Goal: Task Accomplishment & Management: Complete application form

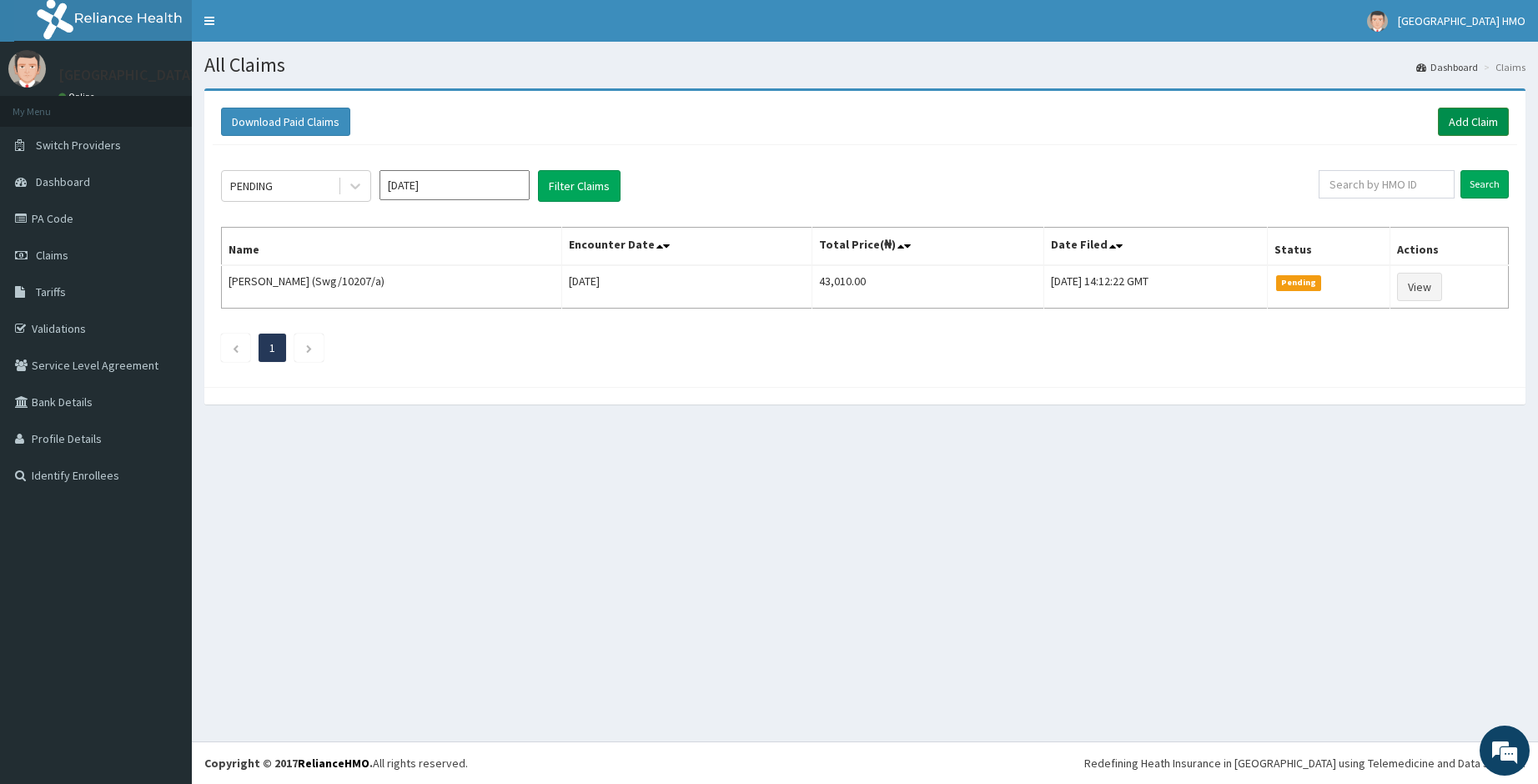
click at [1477, 121] on link "Add Claim" at bounding box center [1473, 121] width 71 height 28
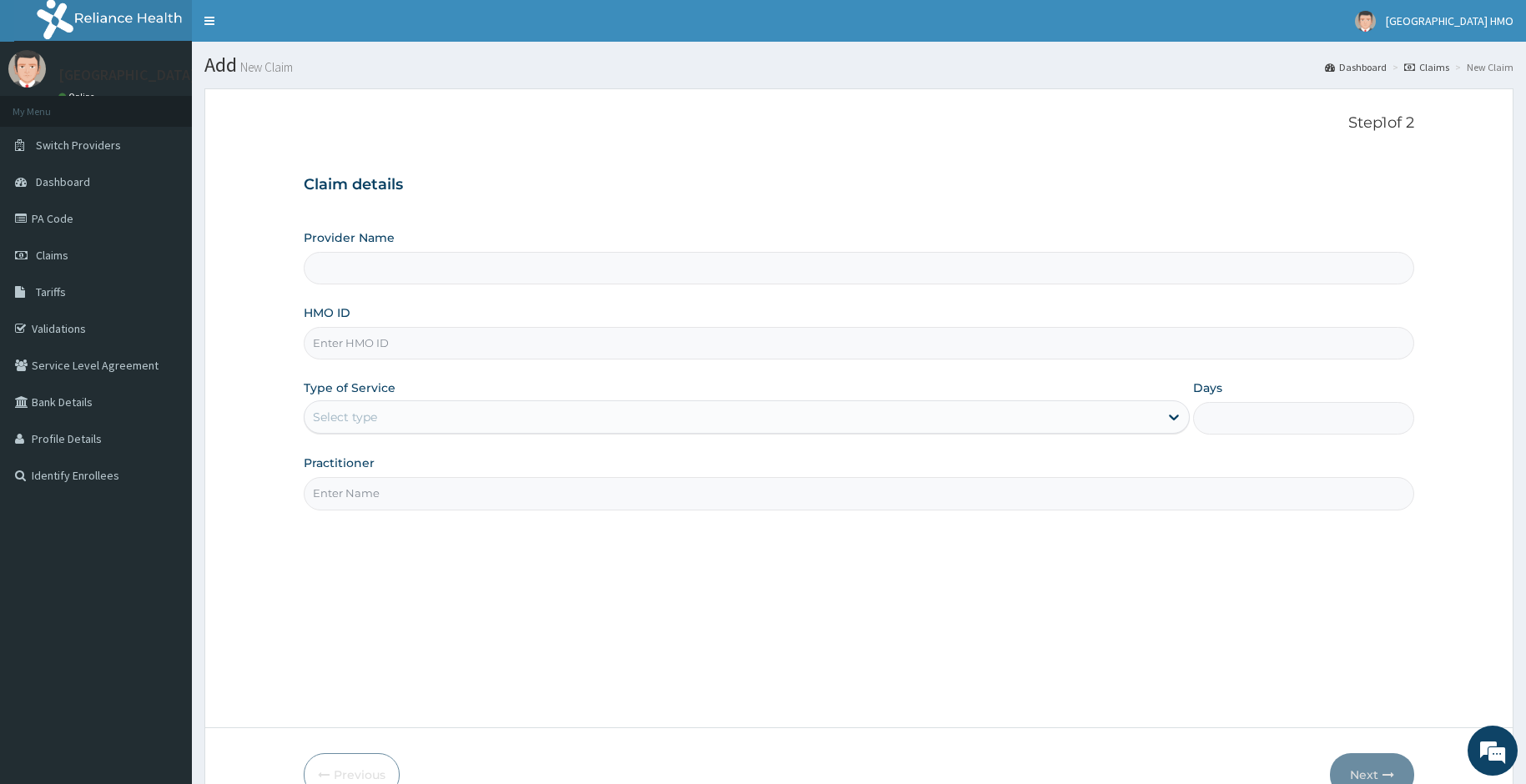
type input "Providence Multi-Speciality Hospital"
click at [774, 347] on input "HMO ID" at bounding box center [859, 343] width 1111 height 32
type input "ABX/10004/A"
click at [456, 404] on div "Select type" at bounding box center [732, 417] width 855 height 27
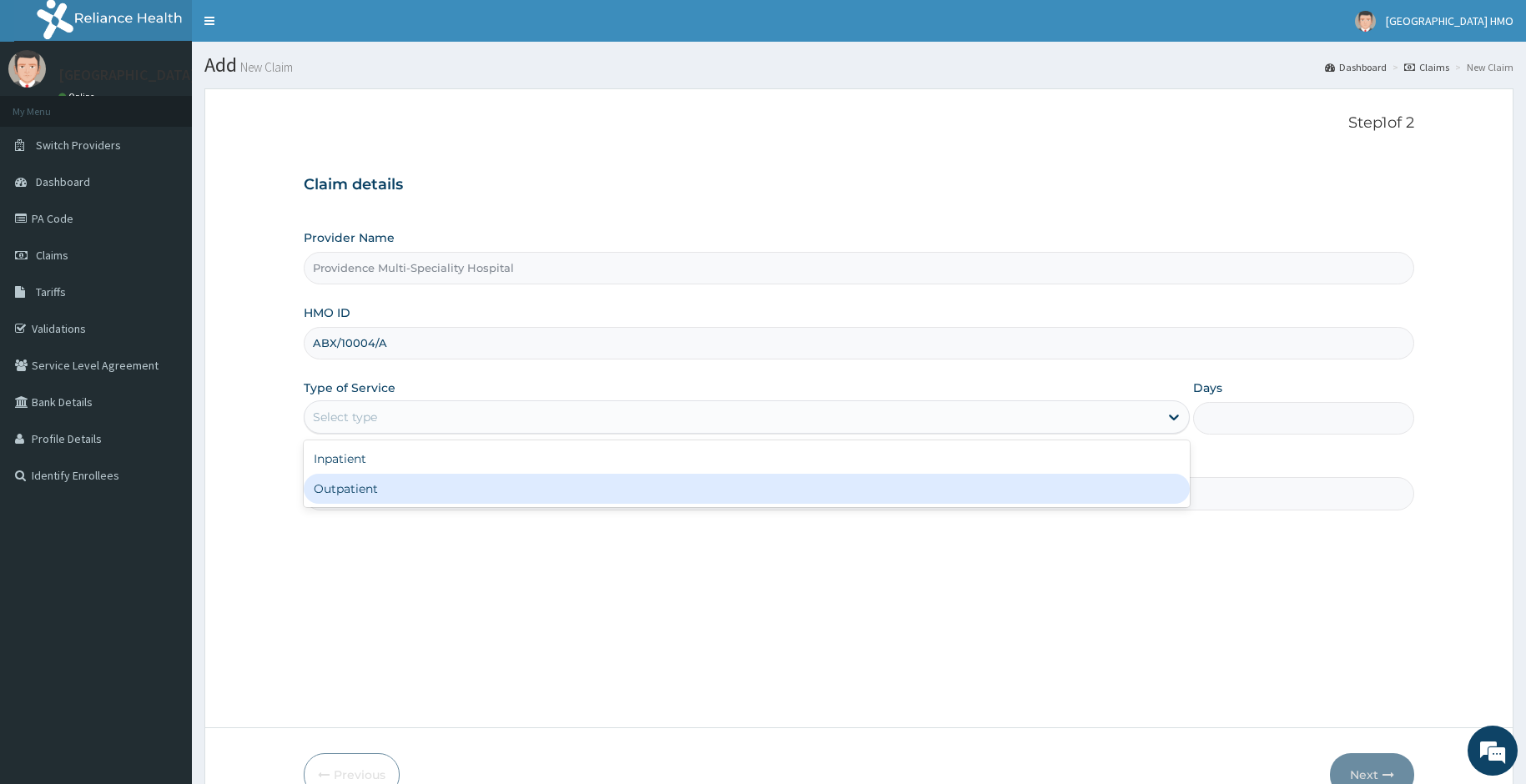
click at [396, 488] on div "Outpatient" at bounding box center [746, 489] width 886 height 30
type input "1"
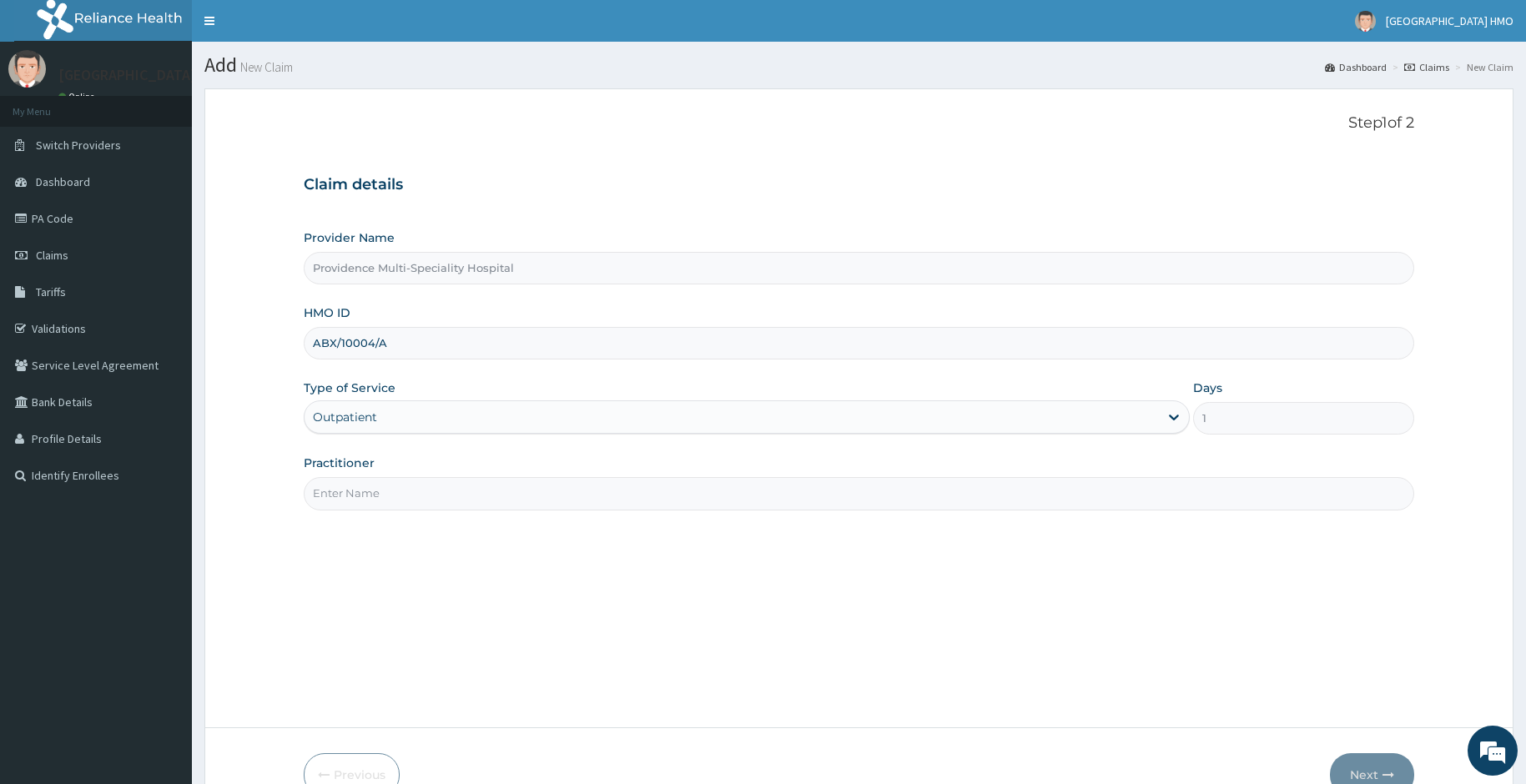
click at [396, 488] on input "Practitioner" at bounding box center [859, 494] width 1111 height 32
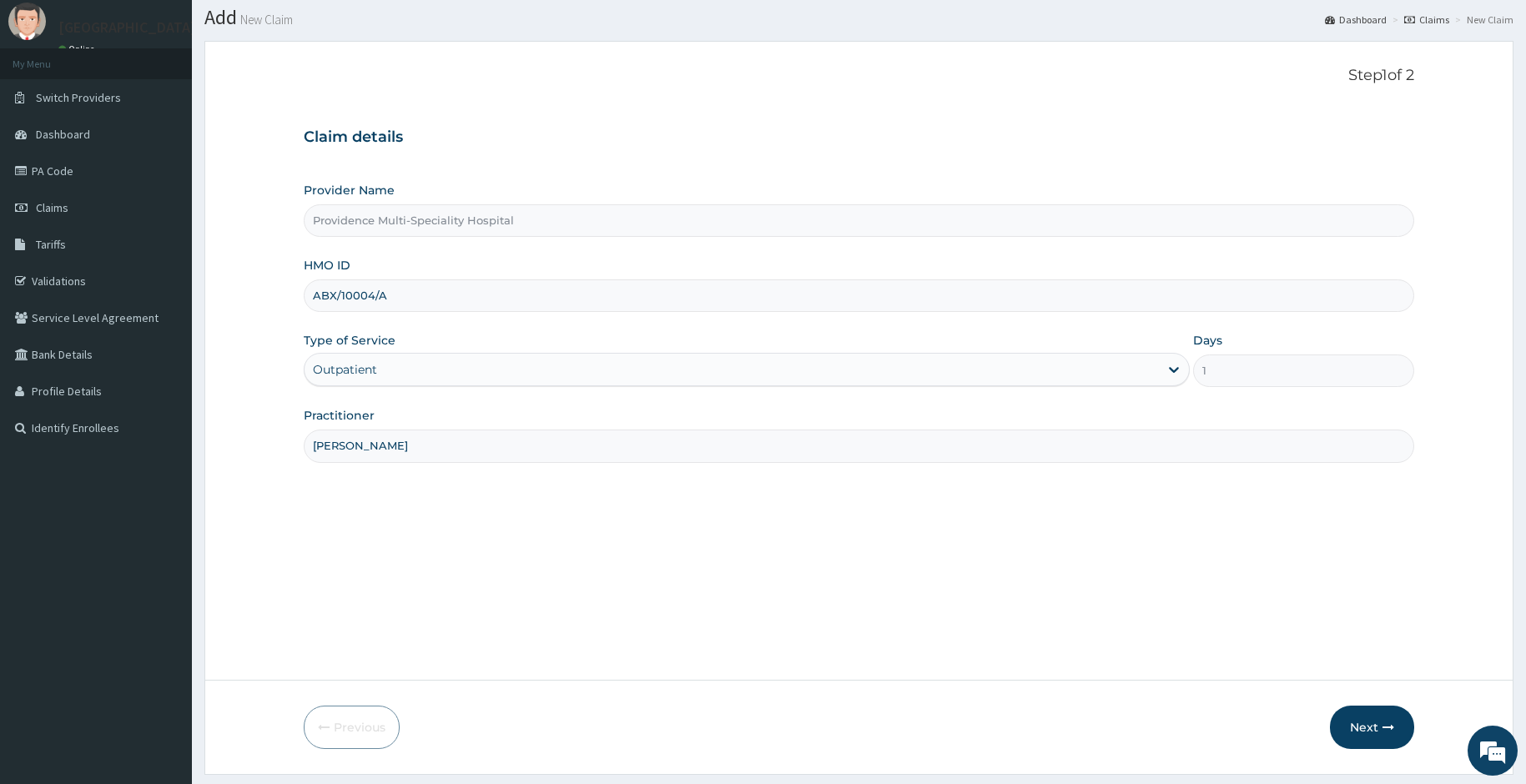
scroll to position [93, 0]
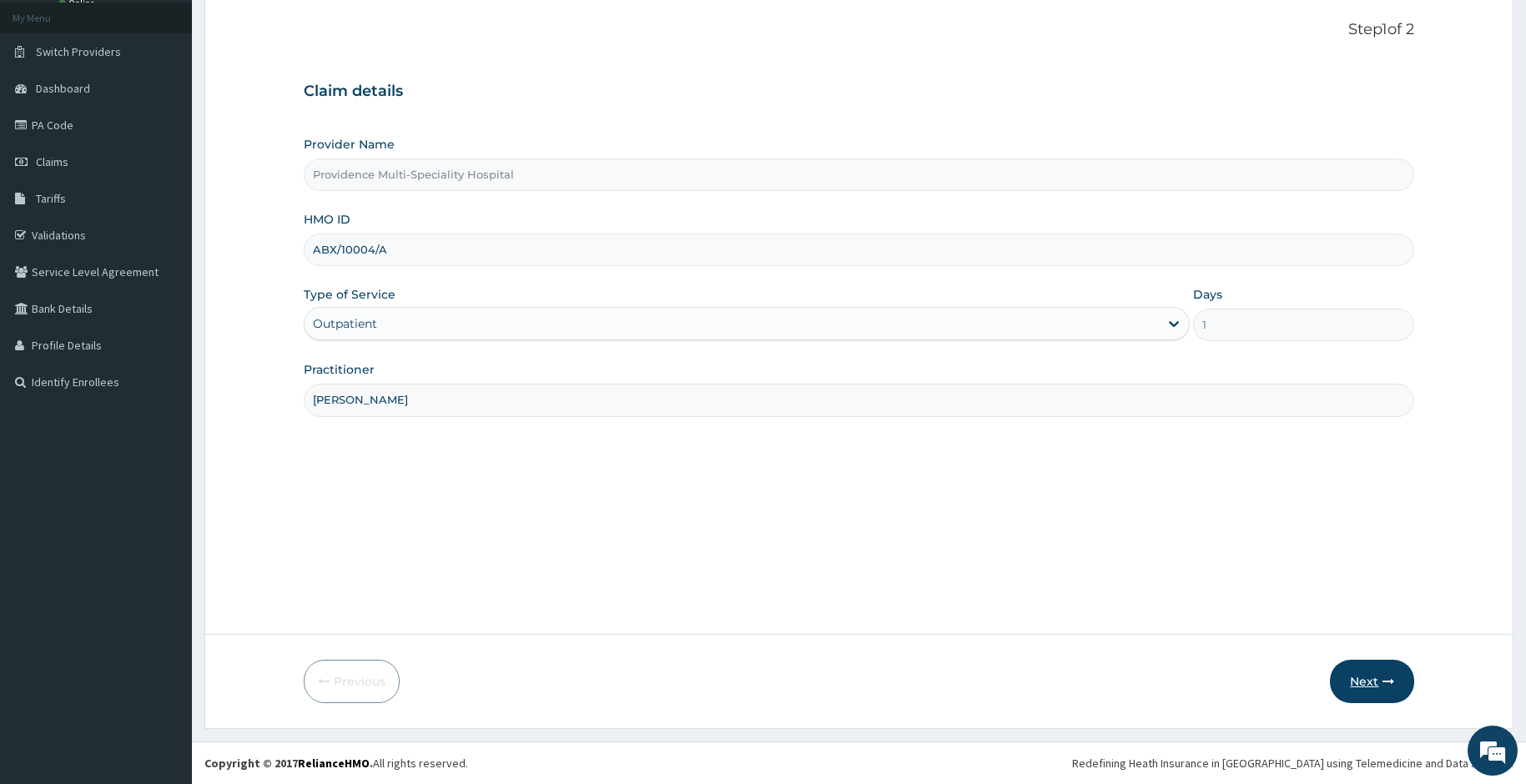
type input "DR OSEJI"
click at [1347, 686] on button "Next" at bounding box center [1372, 681] width 85 height 44
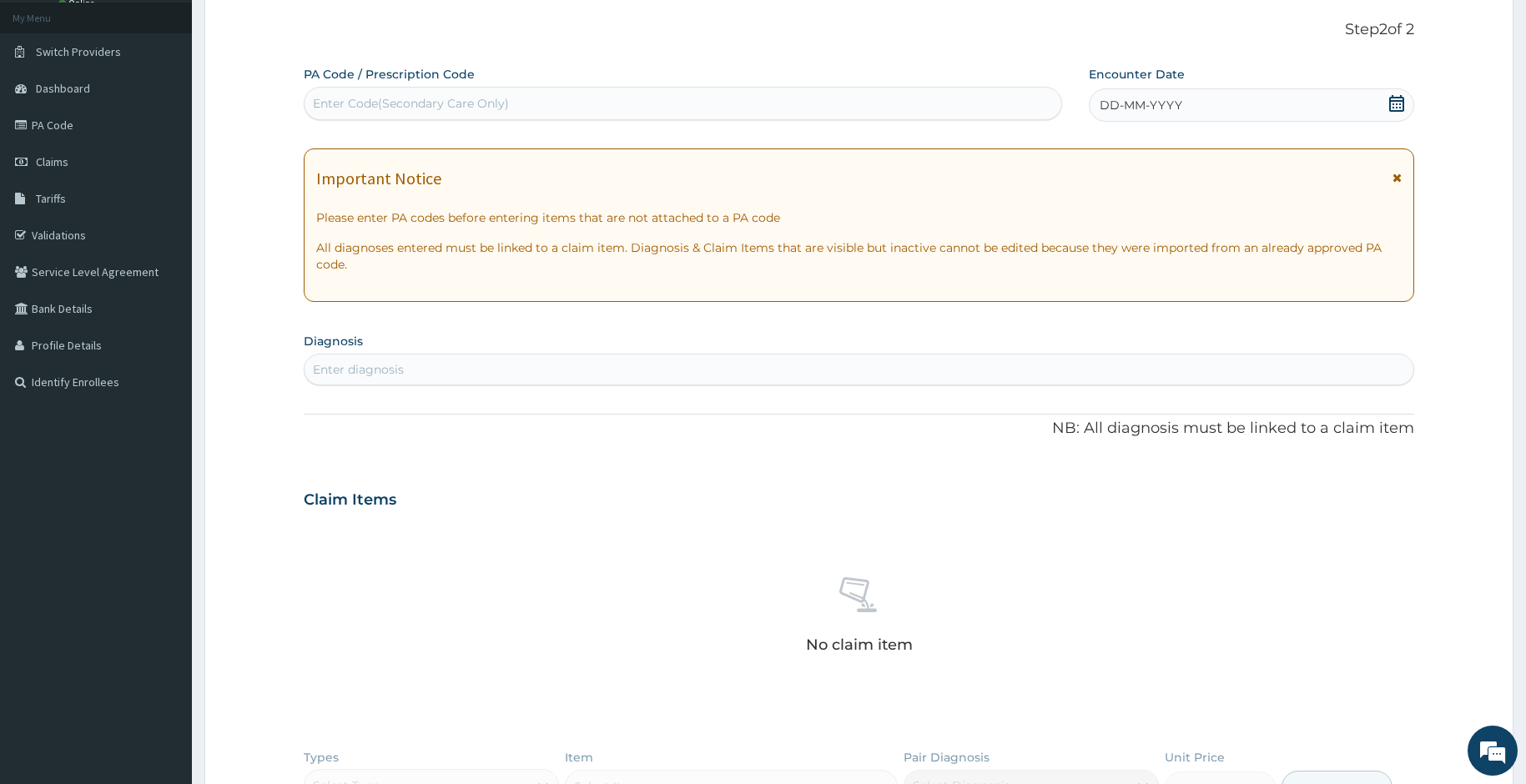
click at [465, 106] on div "Enter Code(Secondary Care Only)" at bounding box center [411, 103] width 197 height 17
paste input "PA/8D54D9"
type input "PA/8D54D9"
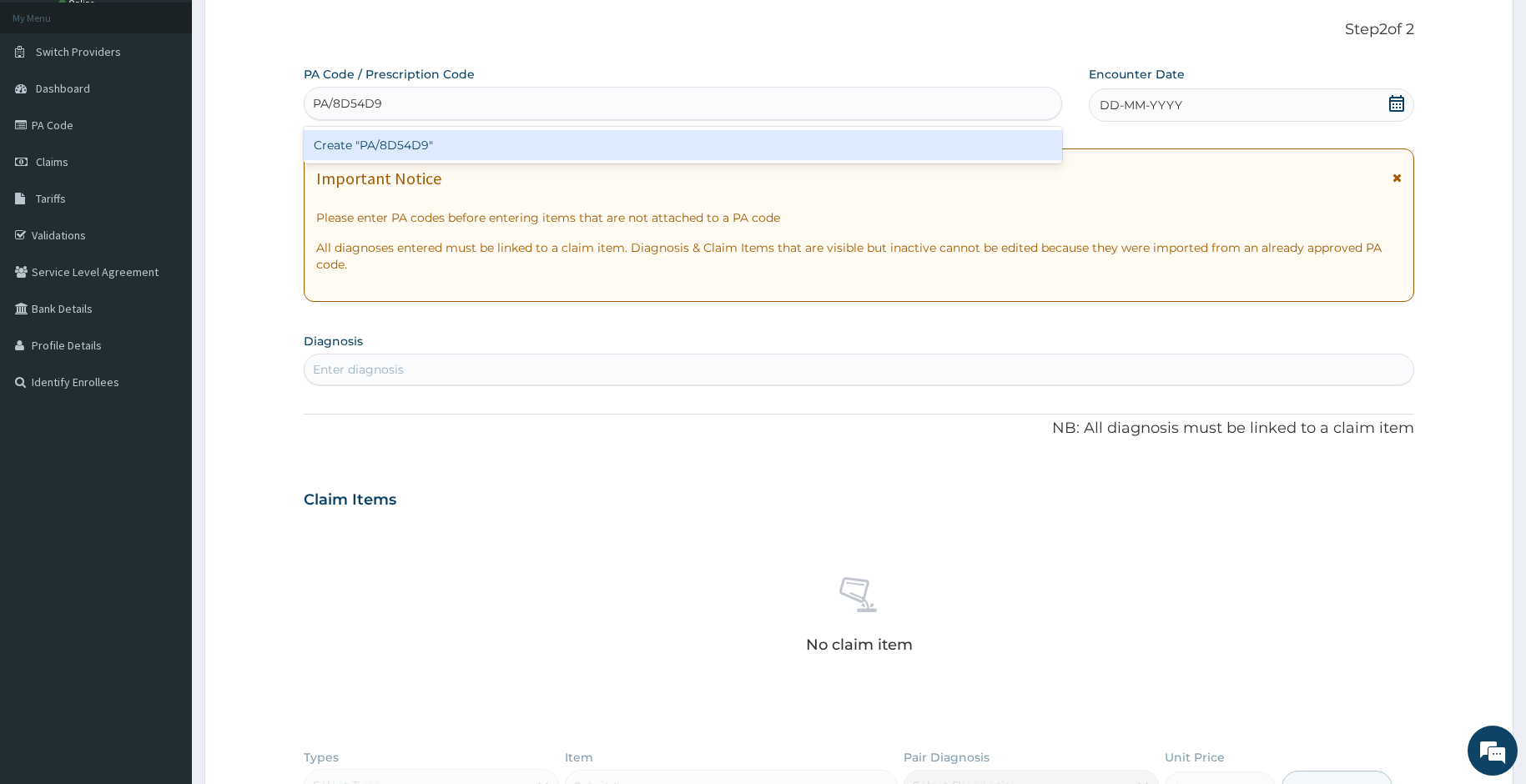
click at [460, 137] on div "Create "PA/8D54D9"" at bounding box center [684, 145] width 760 height 30
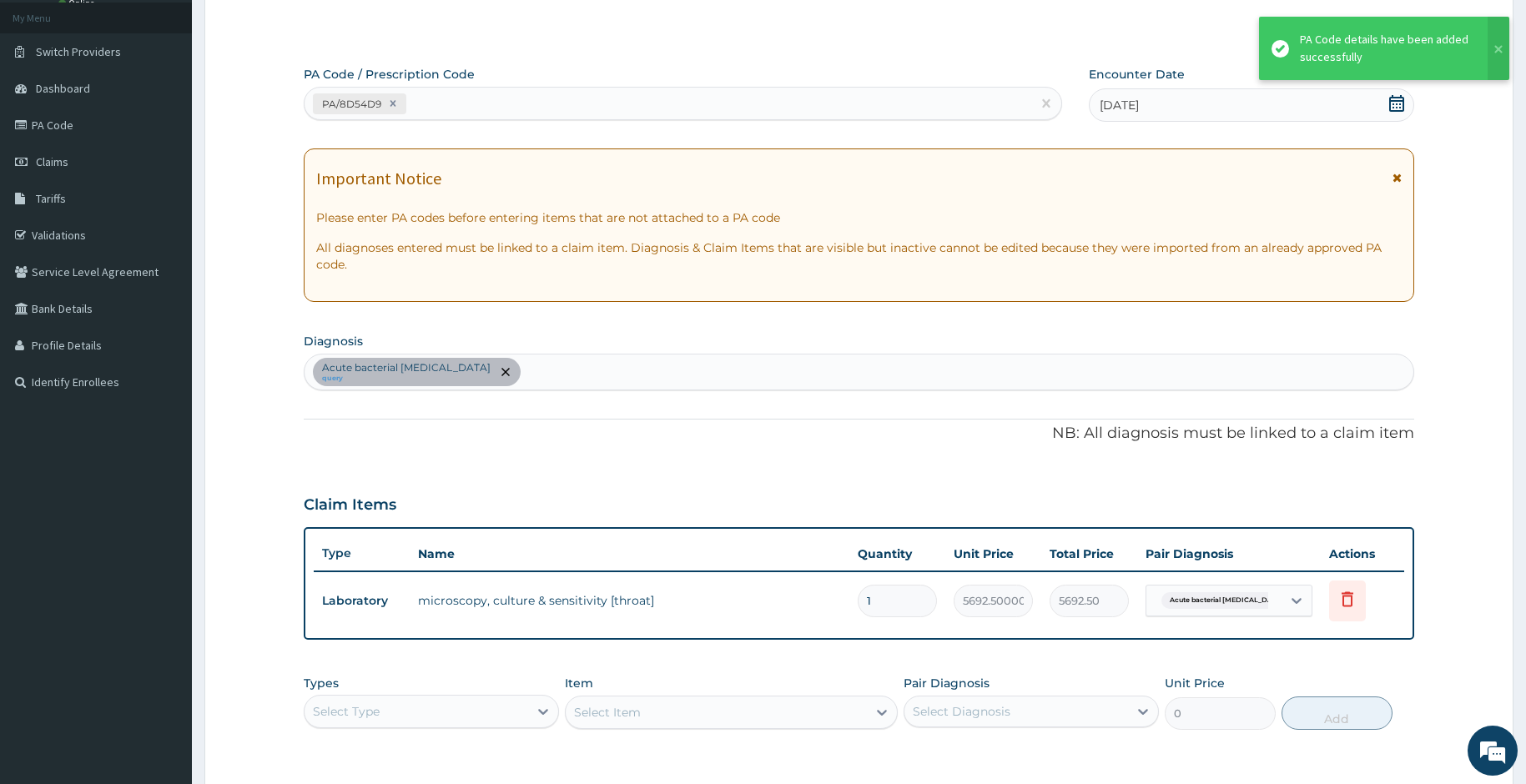
click at [1393, 176] on icon at bounding box center [1398, 177] width 9 height 11
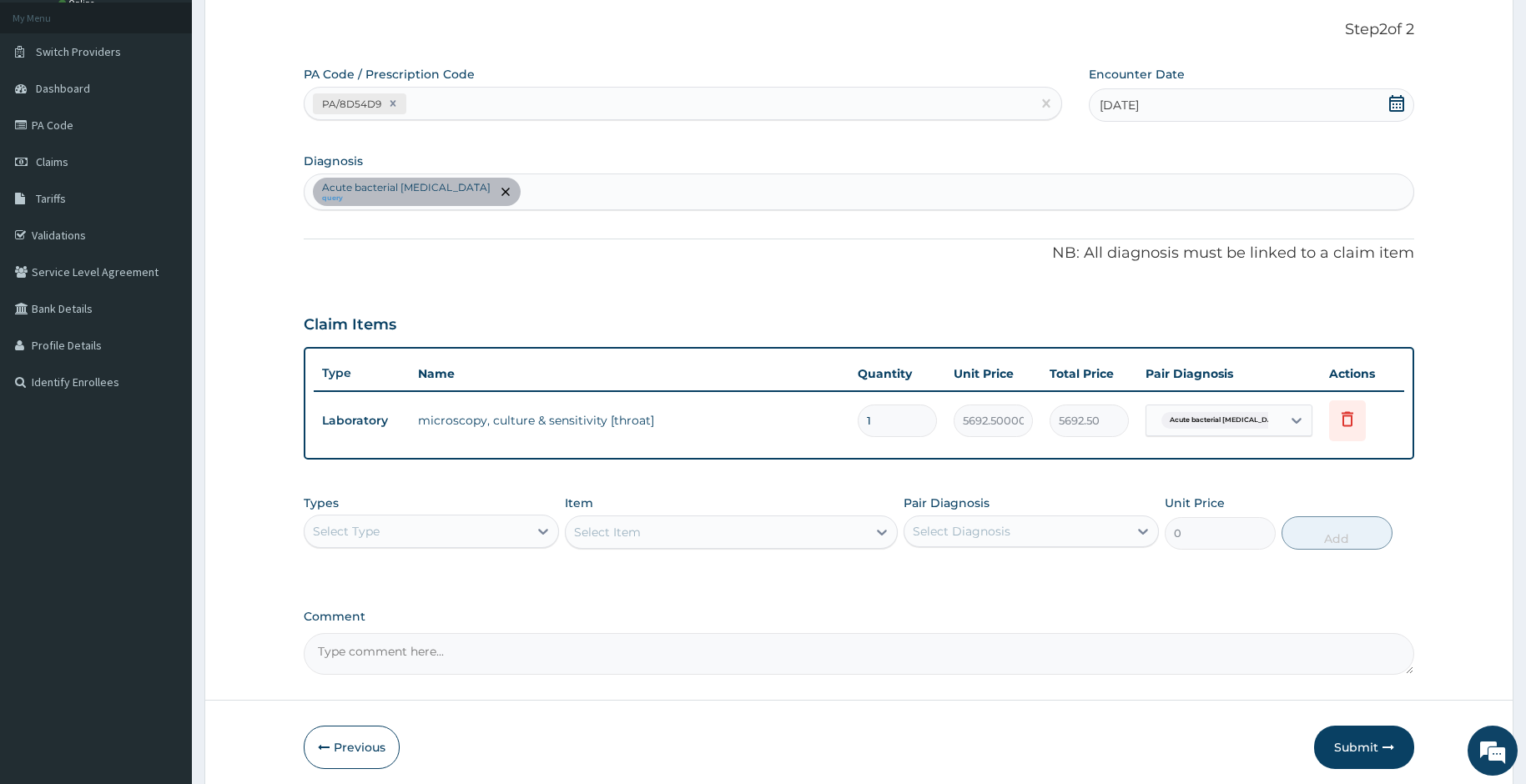
click at [556, 189] on div "Acute bacterial pharyngitis query" at bounding box center [859, 192] width 1110 height 35
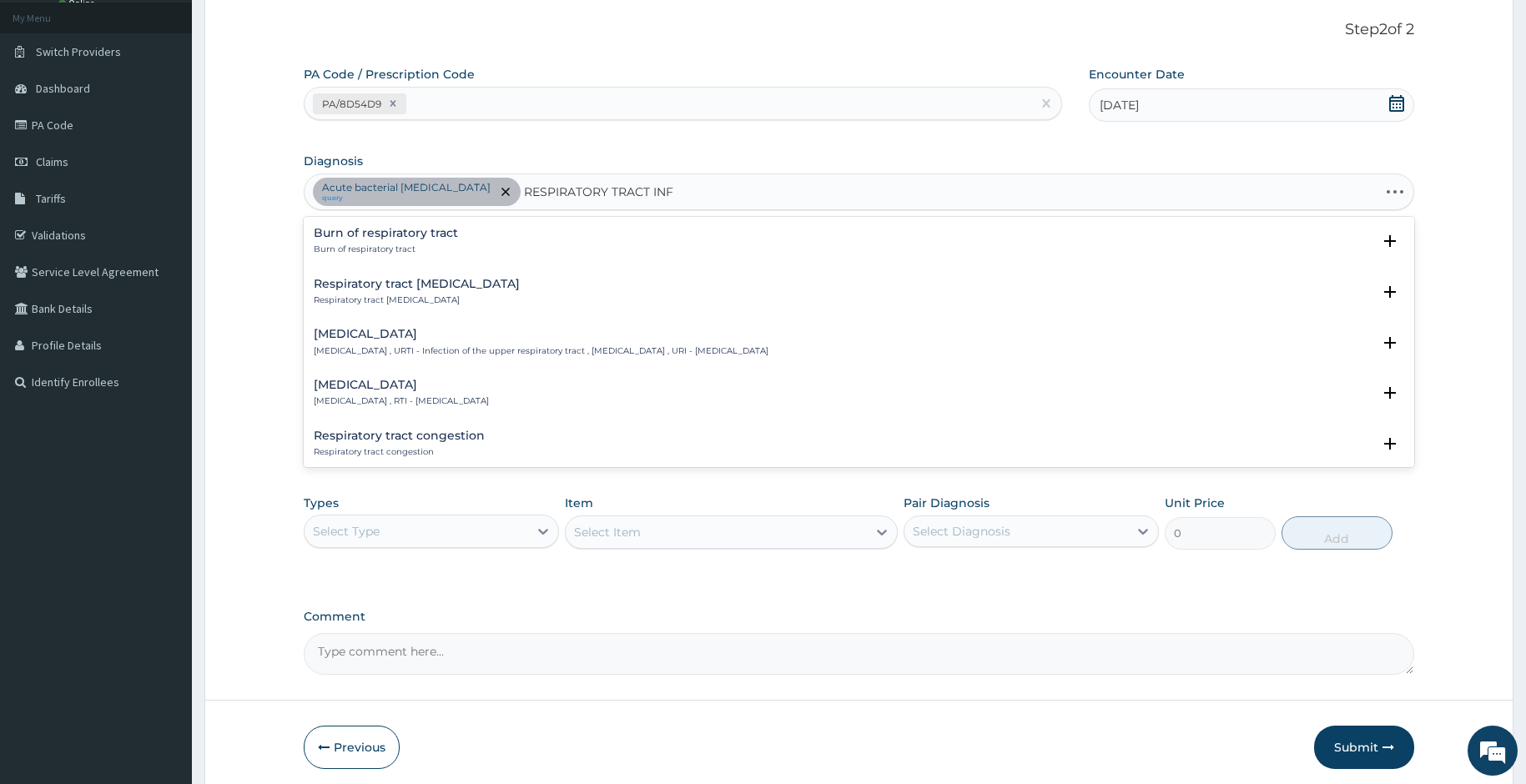
type input "RESPIRATORY TRACT INFE"
click at [324, 240] on div "Upper respiratory infection Upper respiratory infection , URTI - Infection of t…" at bounding box center [540, 241] width 455 height 29
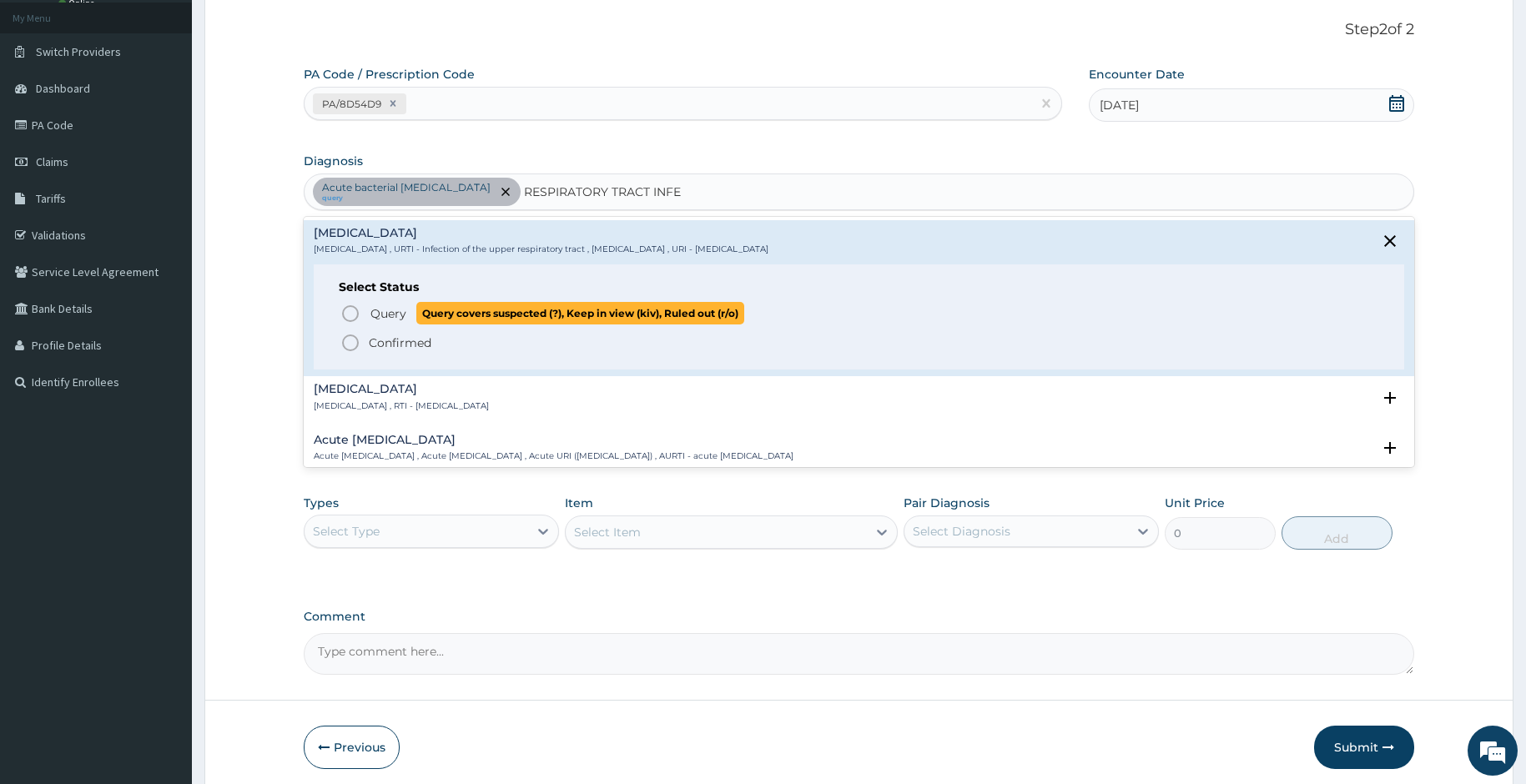
click at [353, 309] on icon "status option query" at bounding box center [350, 313] width 20 height 20
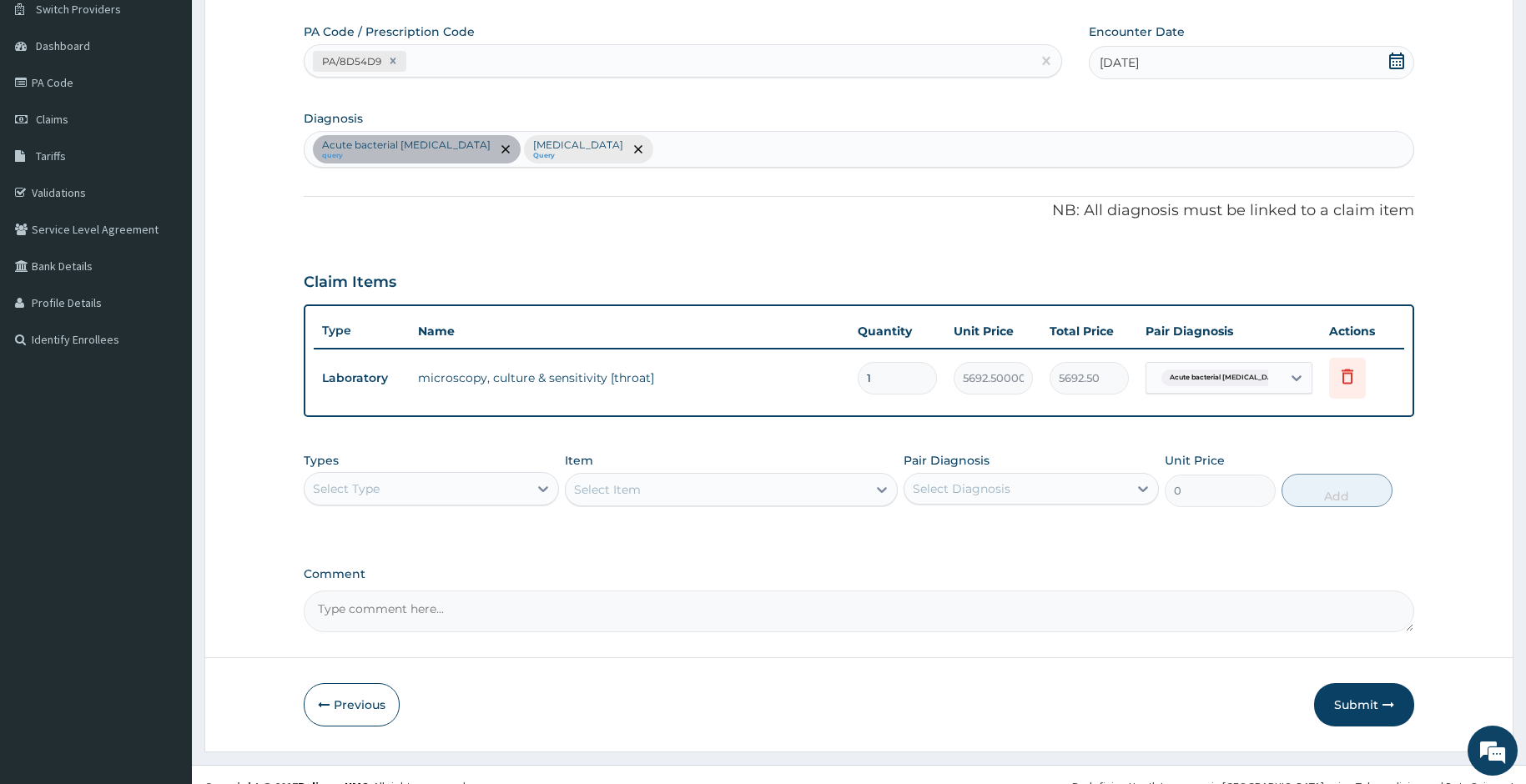
scroll to position [159, 0]
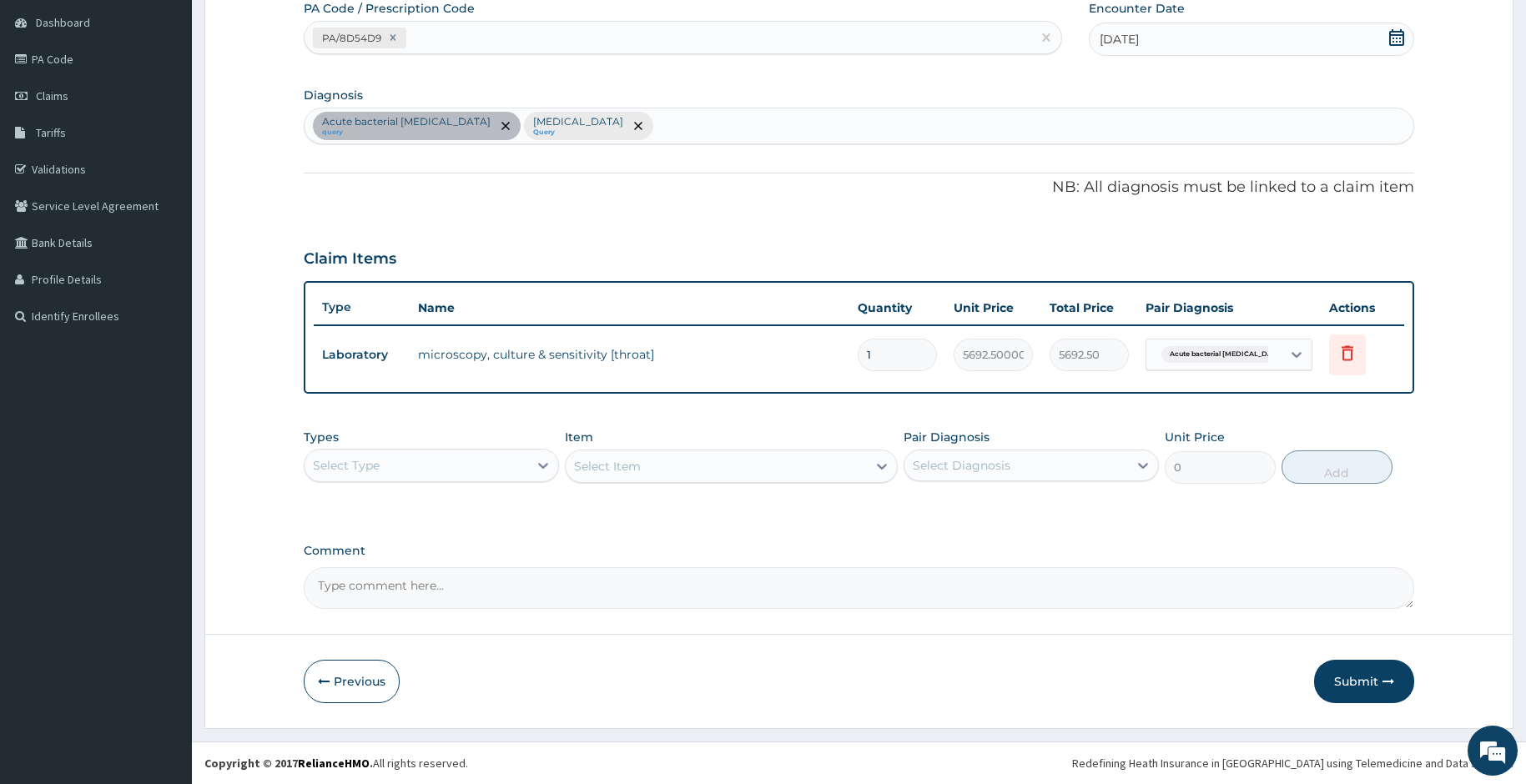
click at [518, 452] on div "Select Type" at bounding box center [417, 465] width 224 height 27
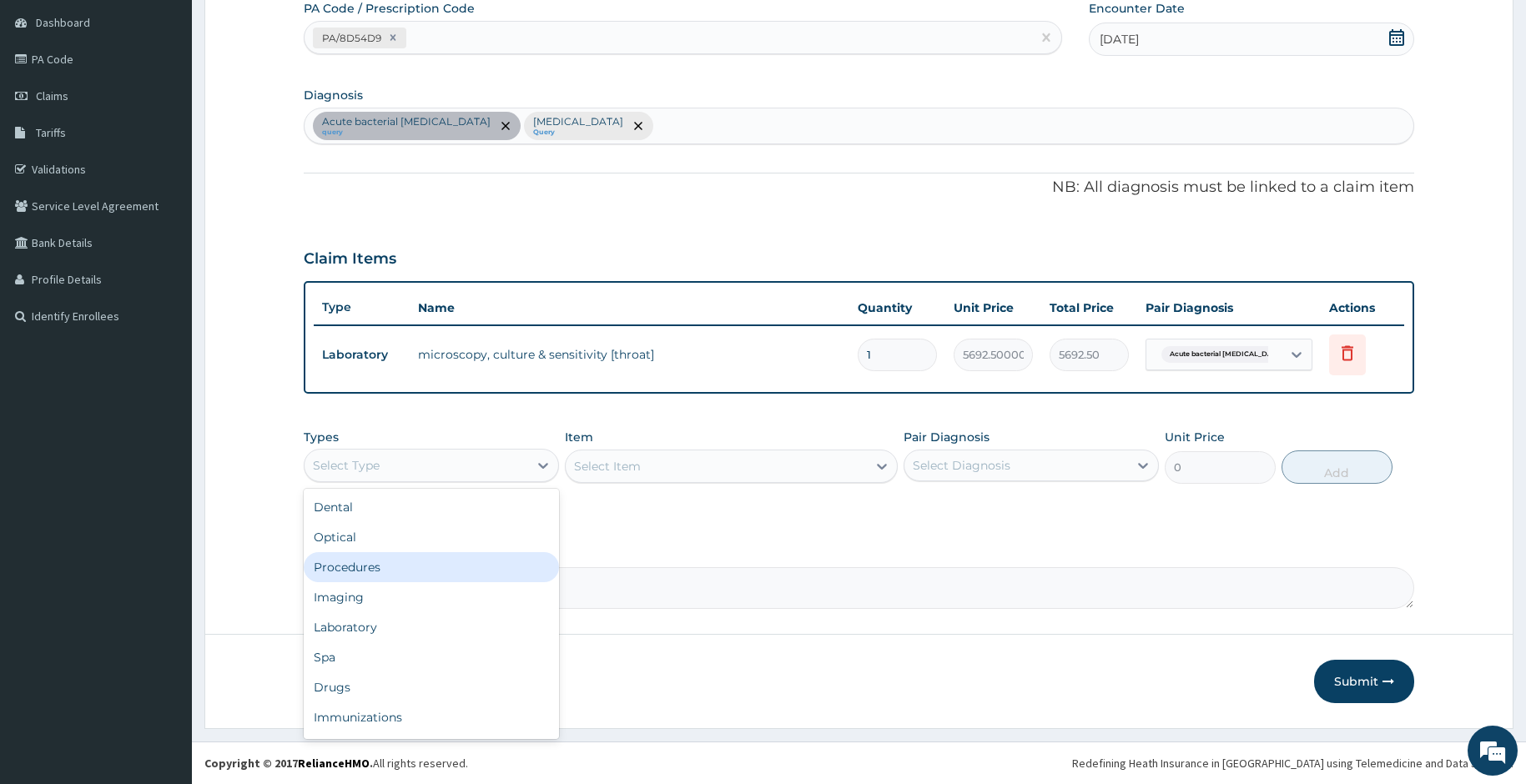
click at [404, 569] on div "Procedures" at bounding box center [431, 568] width 255 height 30
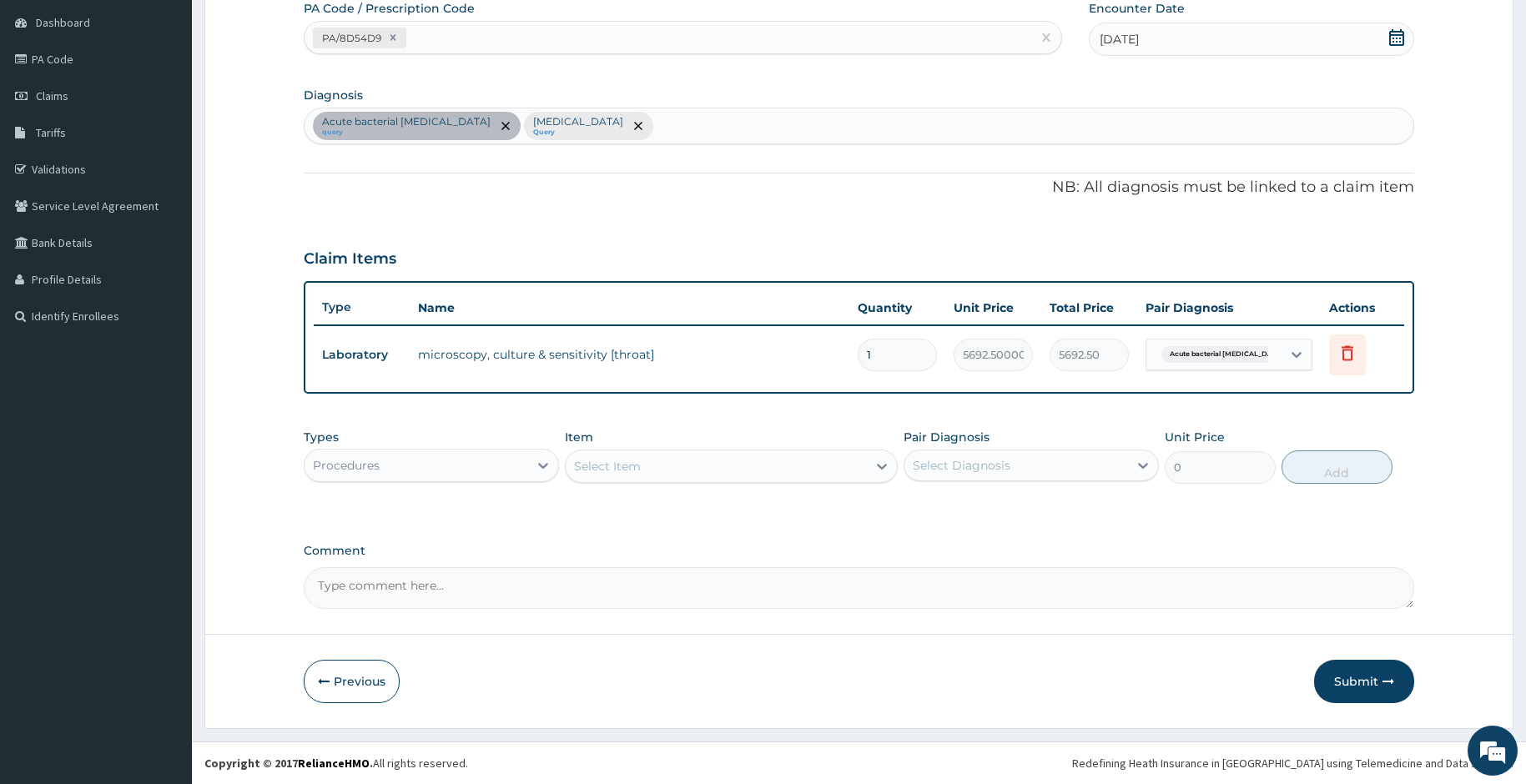
click at [668, 466] on div "Select Item" at bounding box center [717, 466] width 302 height 27
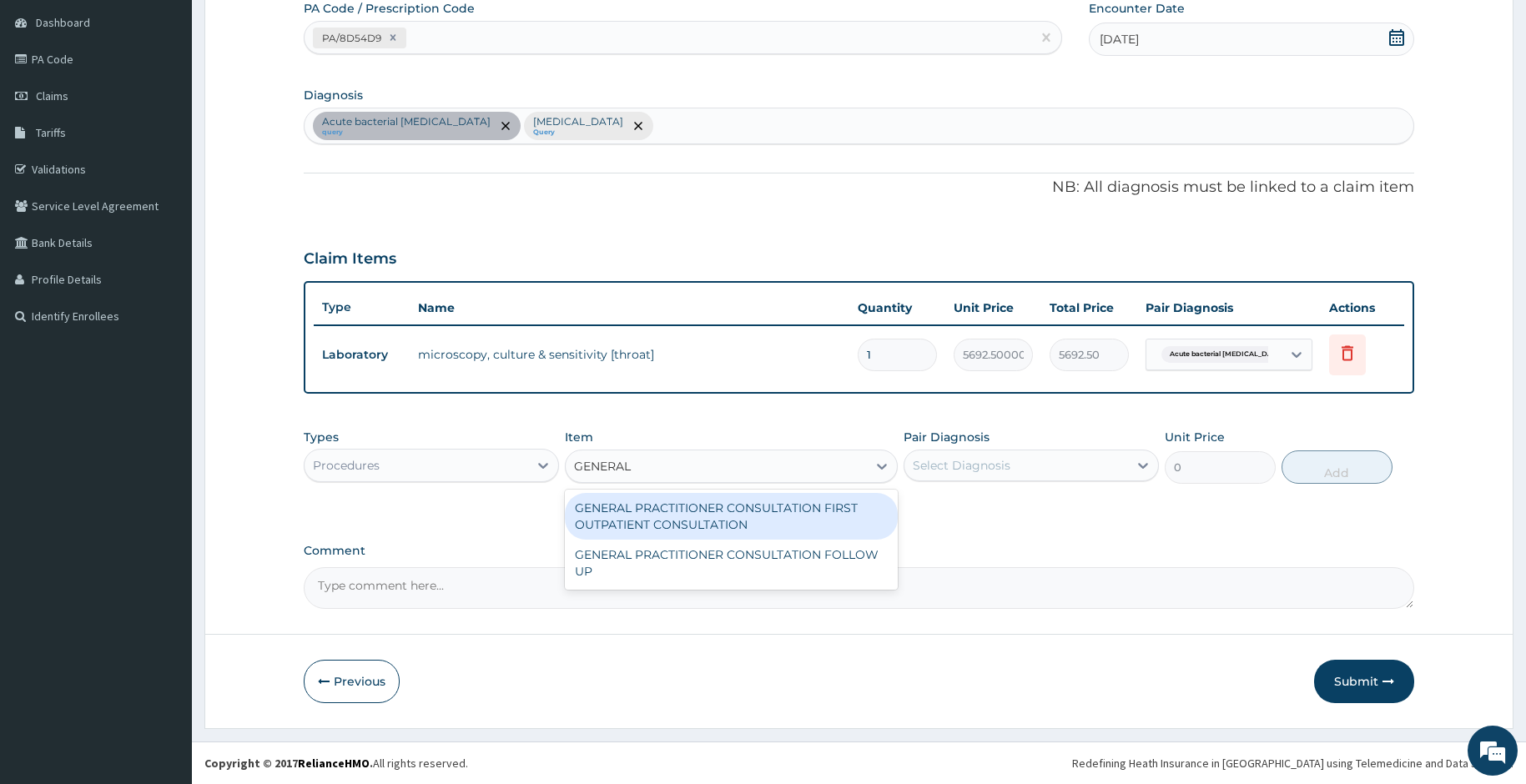
type input "GENERAL P"
click at [671, 506] on div "GENERAL PRACTITIONER CONSULTATION FIRST OUTPATIENT CONSULTATION" at bounding box center [731, 515] width 333 height 47
type input "4174.5"
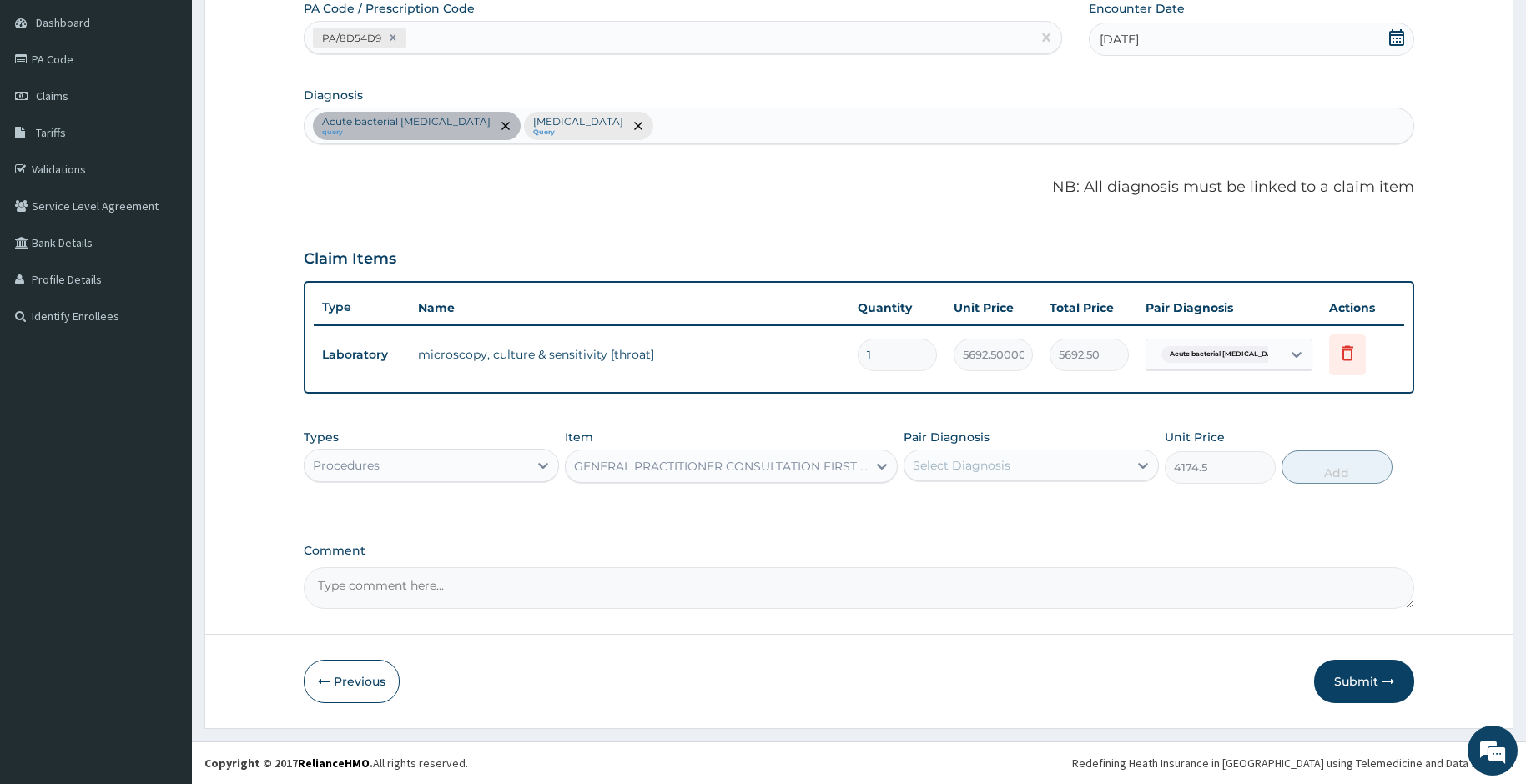
click at [940, 471] on div "Select Diagnosis" at bounding box center [961, 466] width 98 height 17
click at [924, 508] on input "checkbox" at bounding box center [918, 506] width 10 height 10
checkbox input "true"
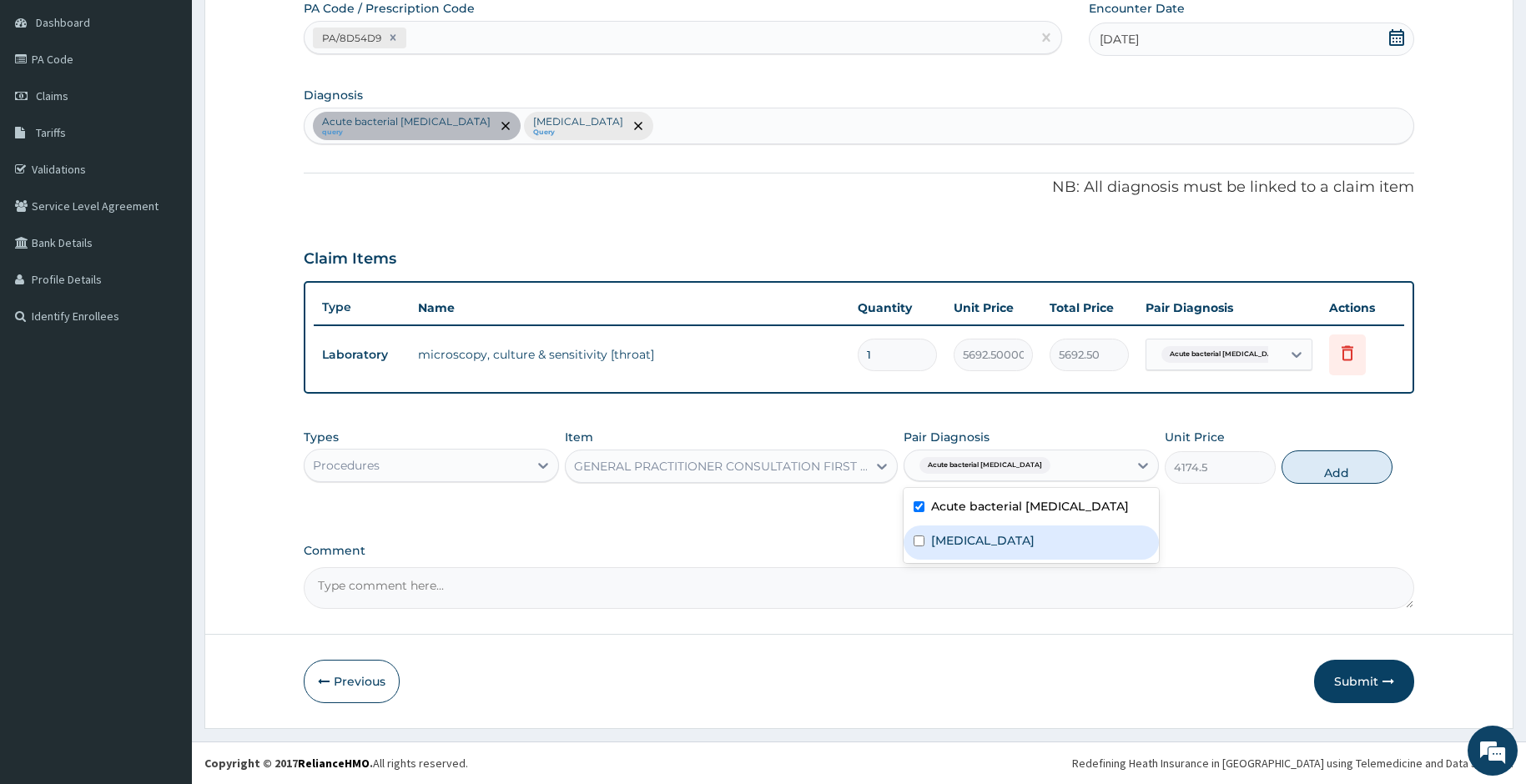
click at [919, 541] on input "checkbox" at bounding box center [918, 540] width 10 height 10
checkbox input "true"
click at [1309, 476] on button "Add" at bounding box center [1337, 467] width 111 height 33
type input "0"
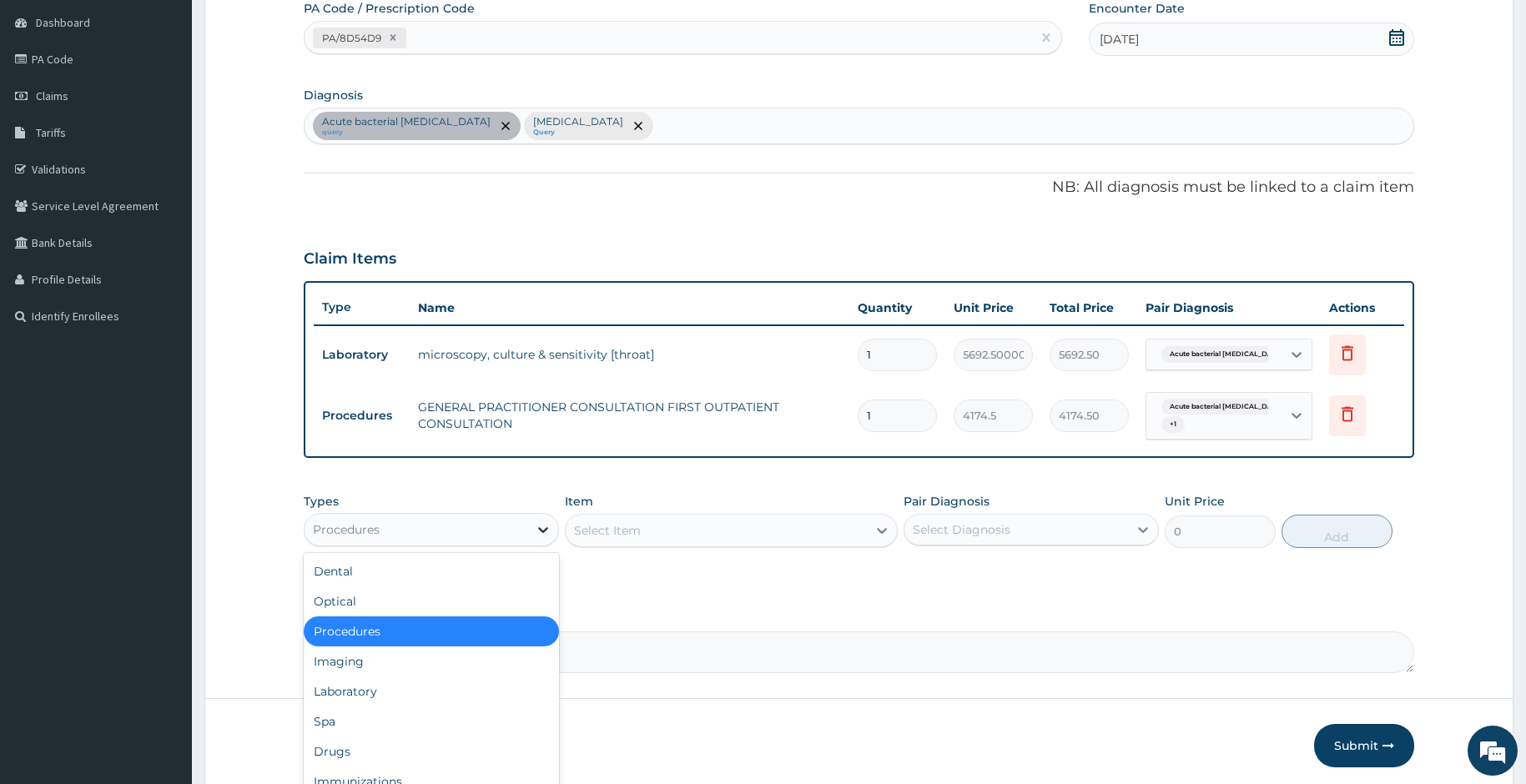
click at [546, 533] on icon at bounding box center [543, 530] width 17 height 17
click at [420, 690] on div "Laboratory" at bounding box center [431, 692] width 255 height 30
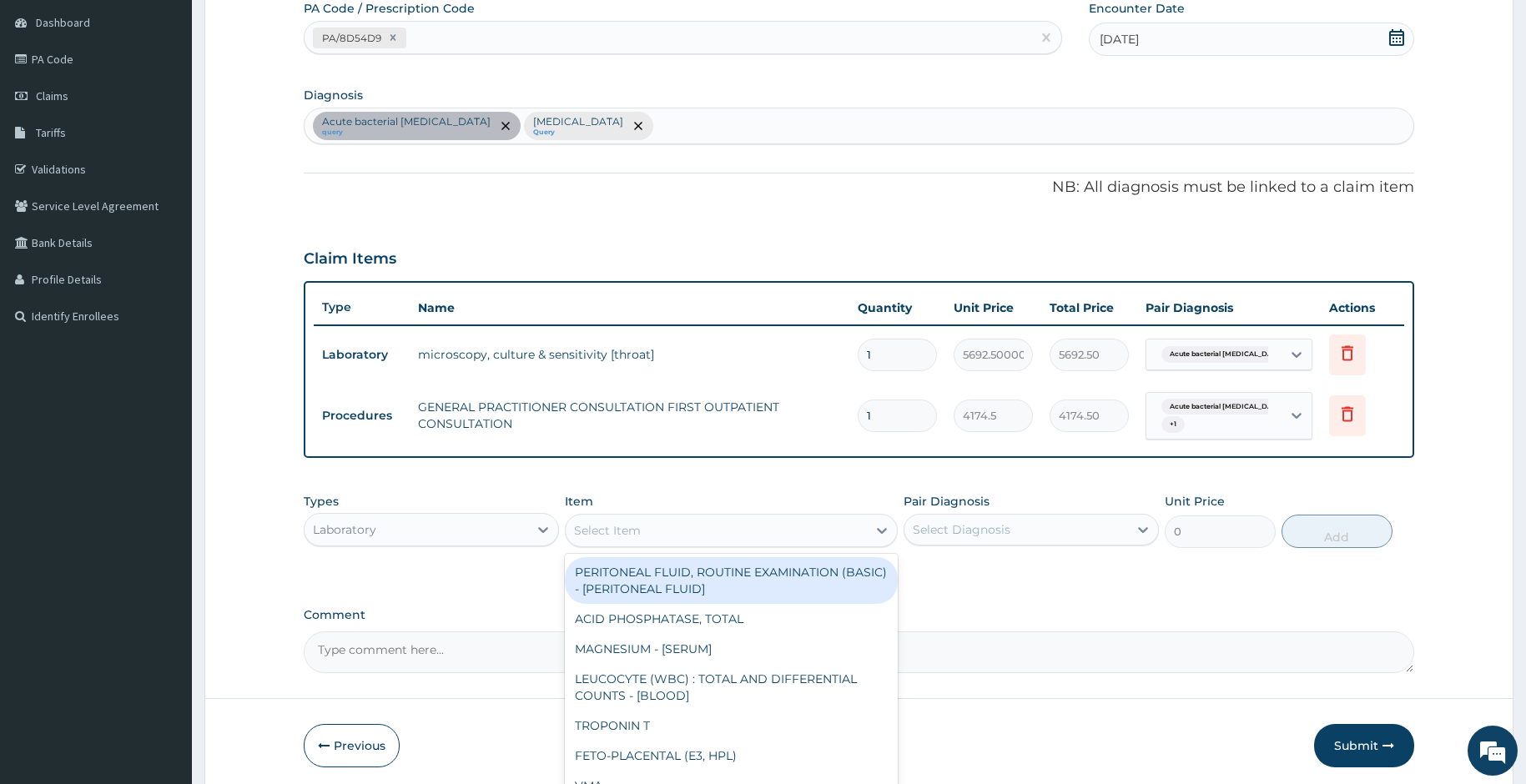
click at [661, 529] on div "Select Item" at bounding box center [717, 531] width 302 height 27
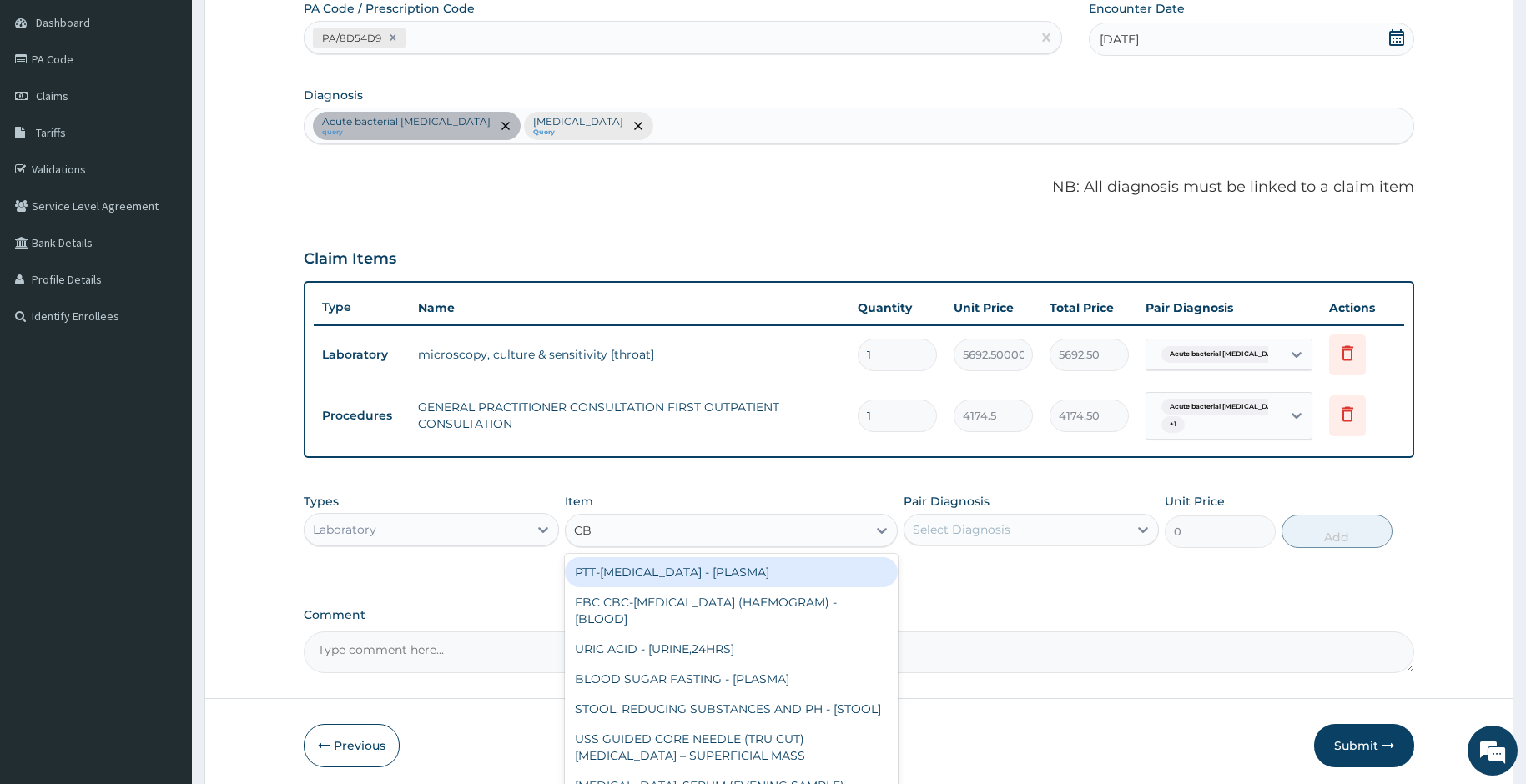
type input "CBC"
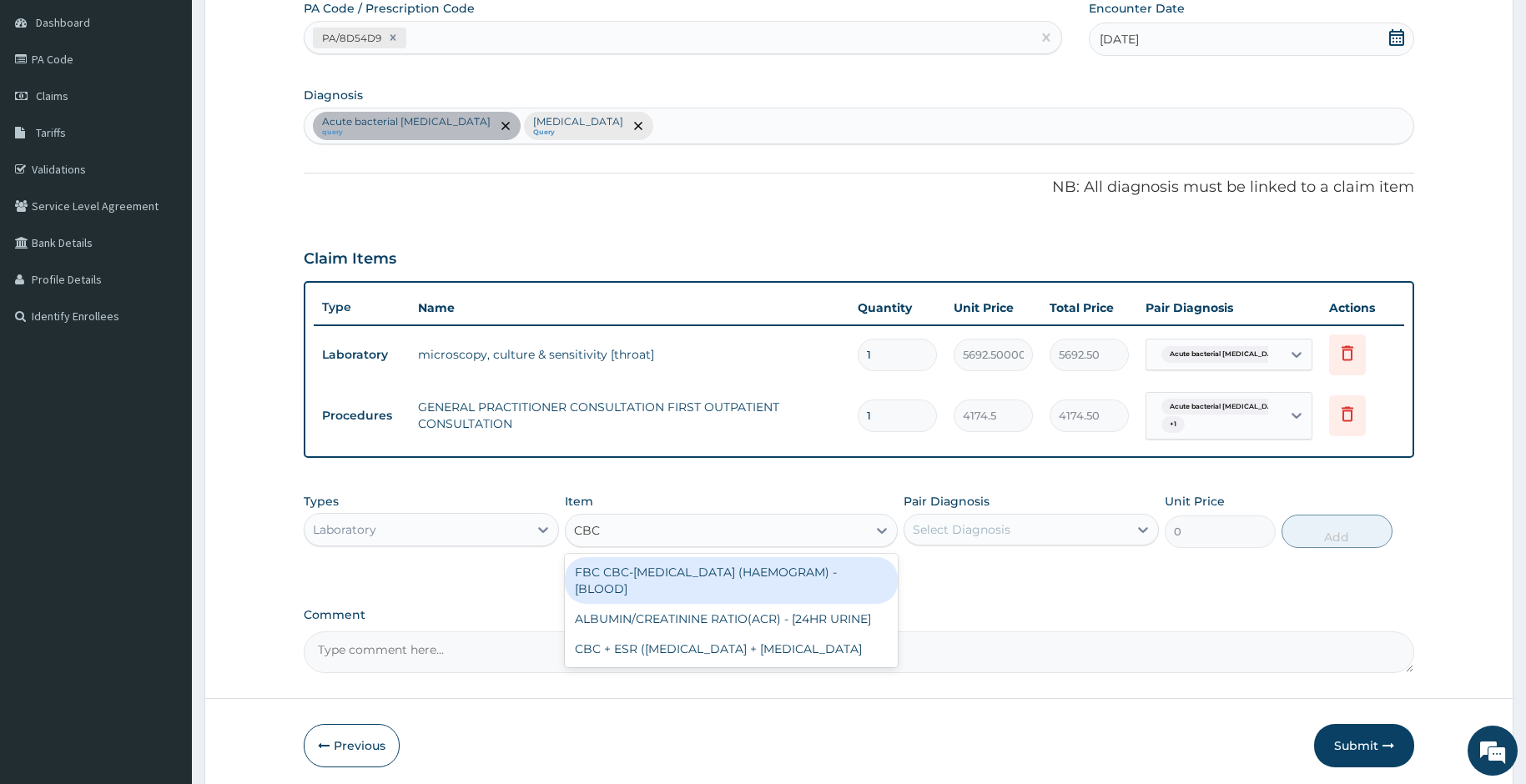
click at [669, 578] on div "FBC CBC-COMPLETE BLOOD COUNT (HAEMOGRAM) - [BLOOD]" at bounding box center [731, 580] width 333 height 47
type input "5060"
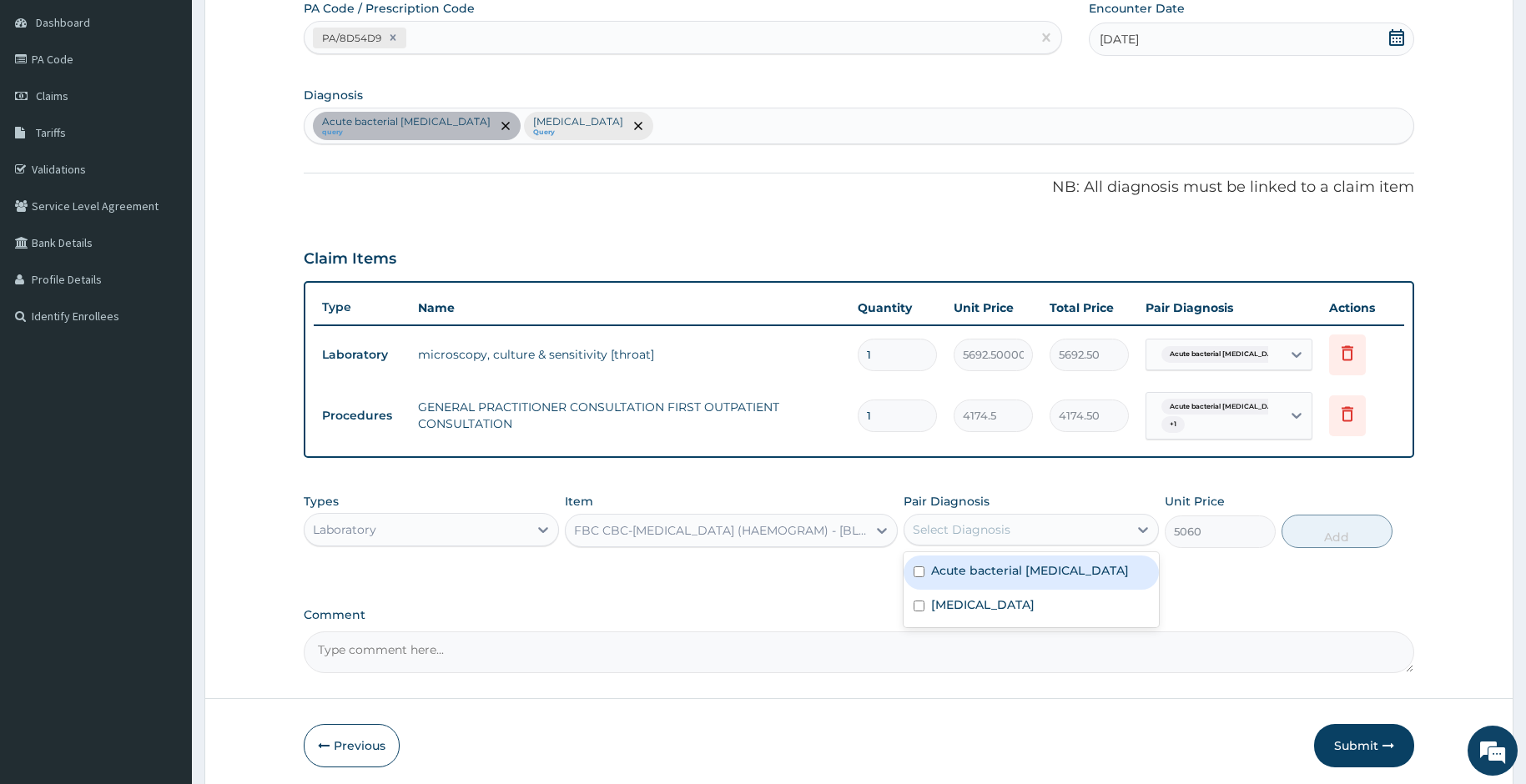
click at [966, 532] on div "Select Diagnosis" at bounding box center [961, 530] width 98 height 17
click at [958, 568] on label "Acute bacterial pharyngitis" at bounding box center [1030, 570] width 198 height 17
checkbox input "true"
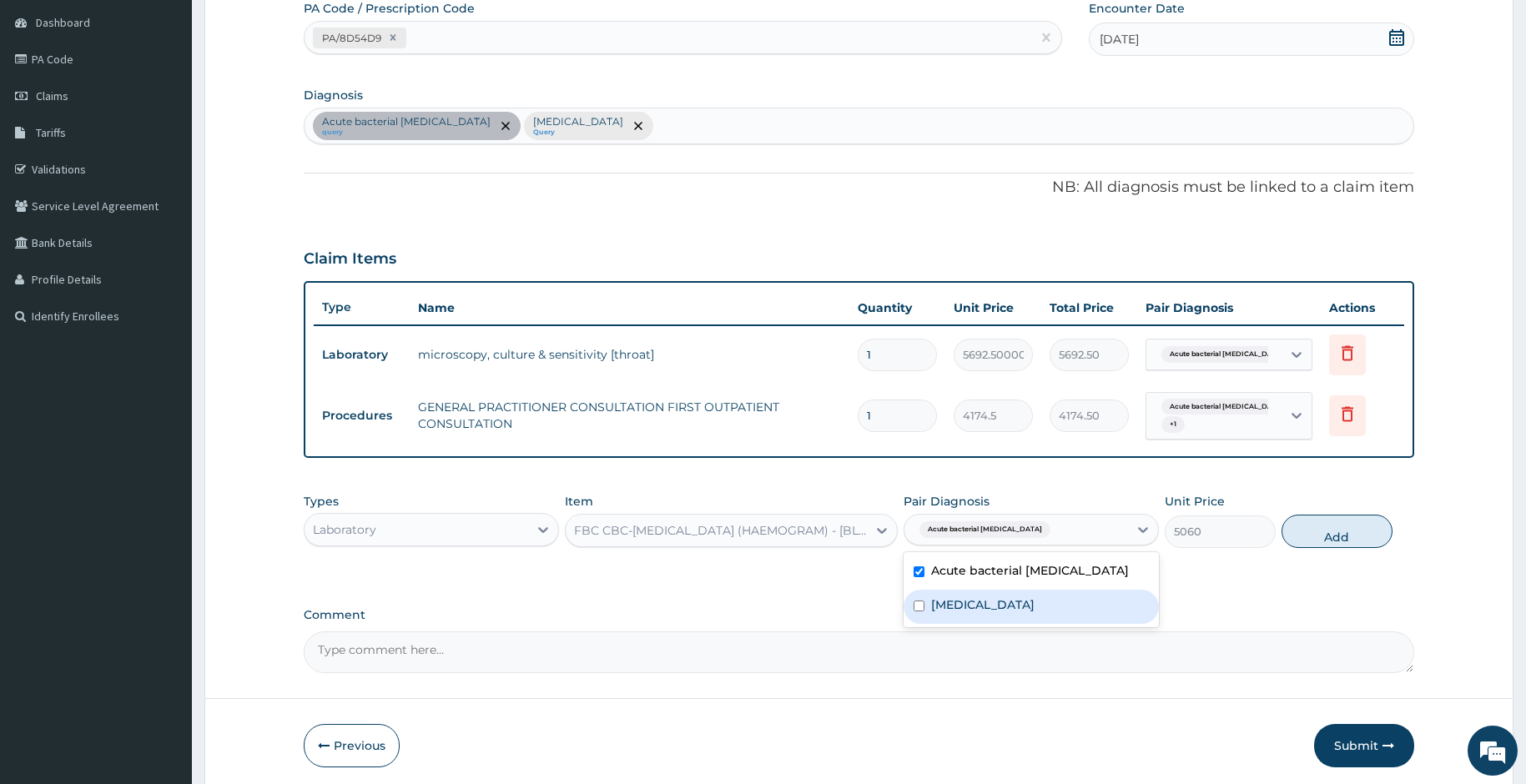
click at [946, 604] on label "Upper respiratory infection" at bounding box center [983, 605] width 104 height 17
checkbox input "true"
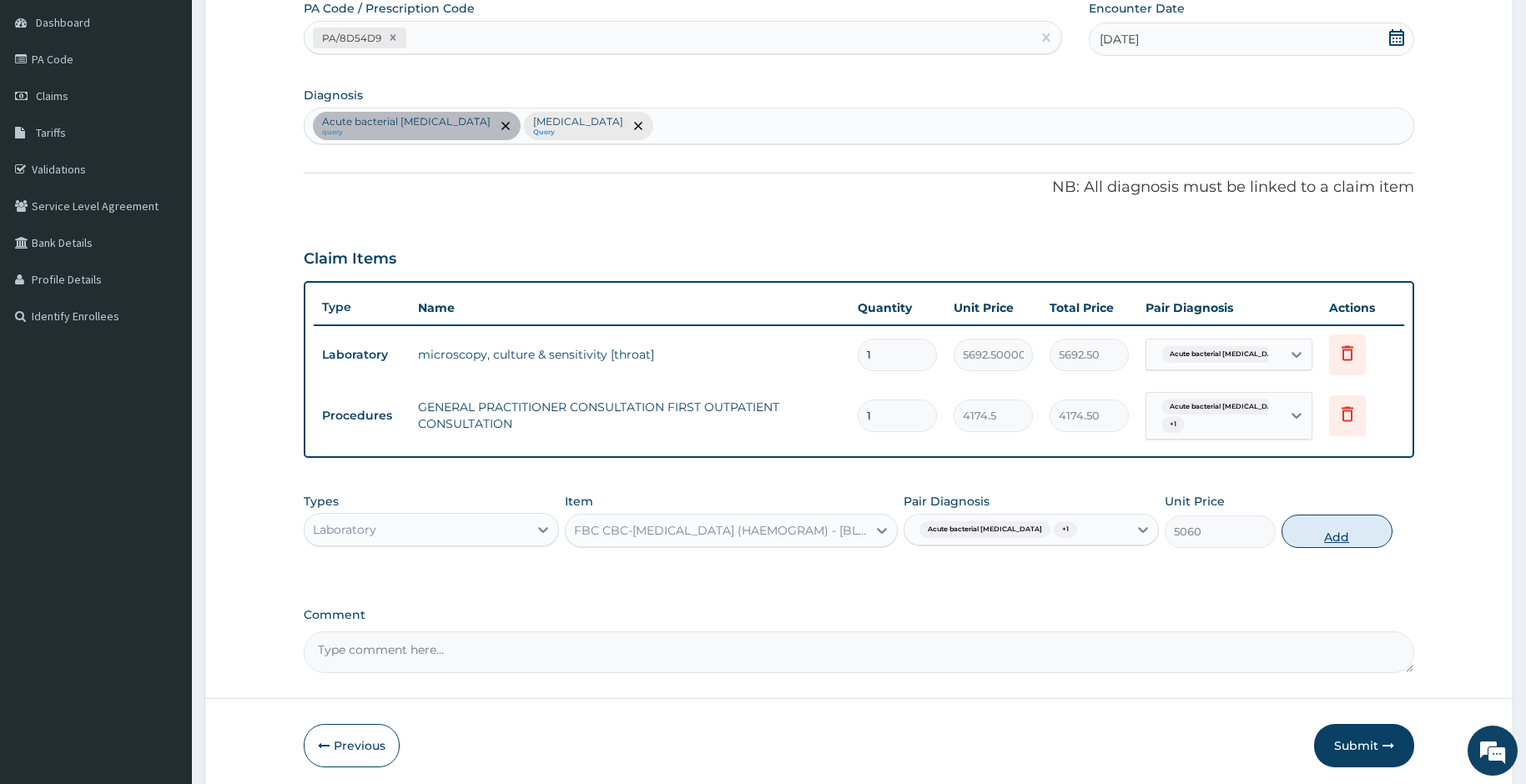
click at [1320, 528] on button "Add" at bounding box center [1337, 531] width 111 height 33
type input "0"
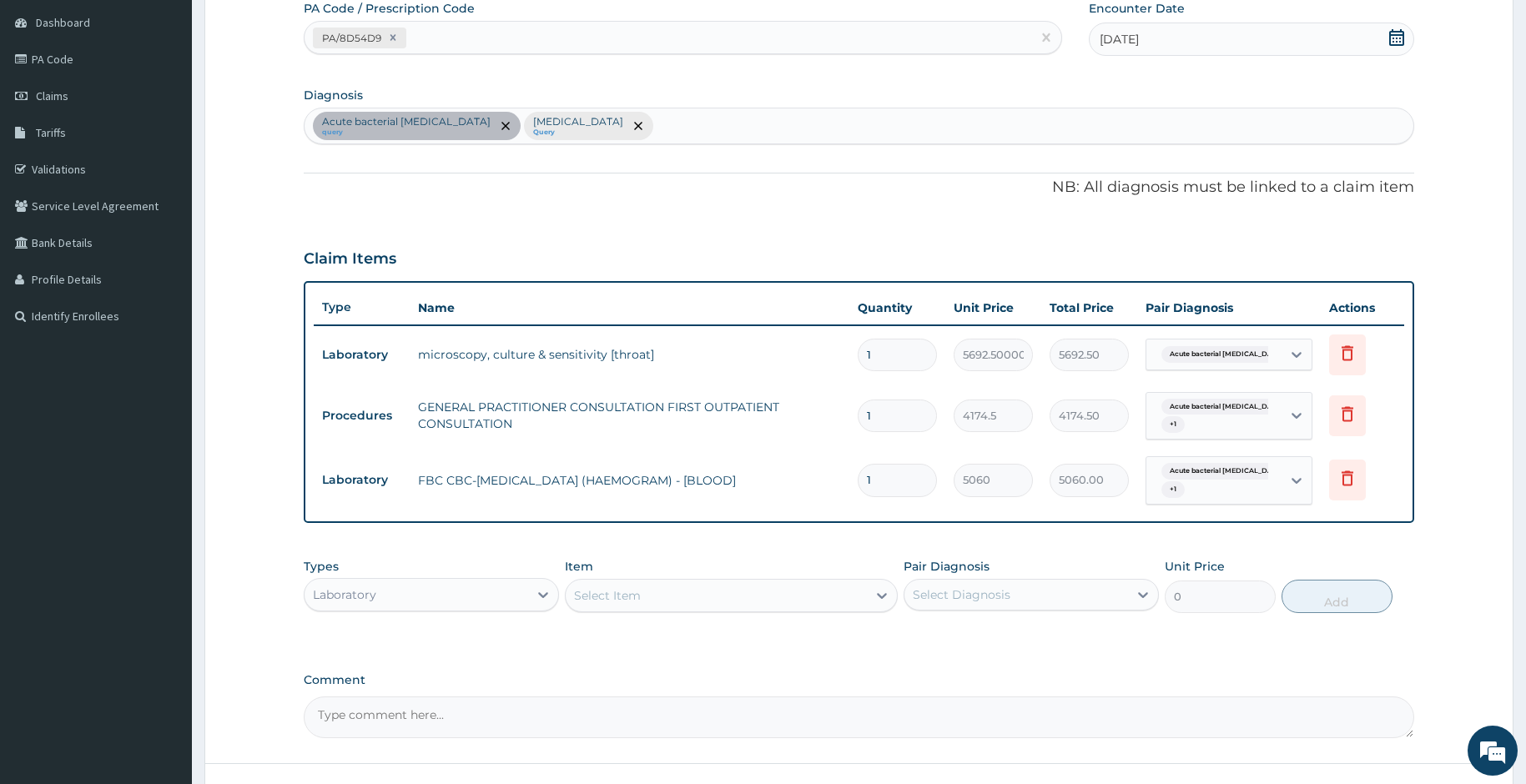
click at [595, 597] on div "Select Item" at bounding box center [608, 596] width 66 height 17
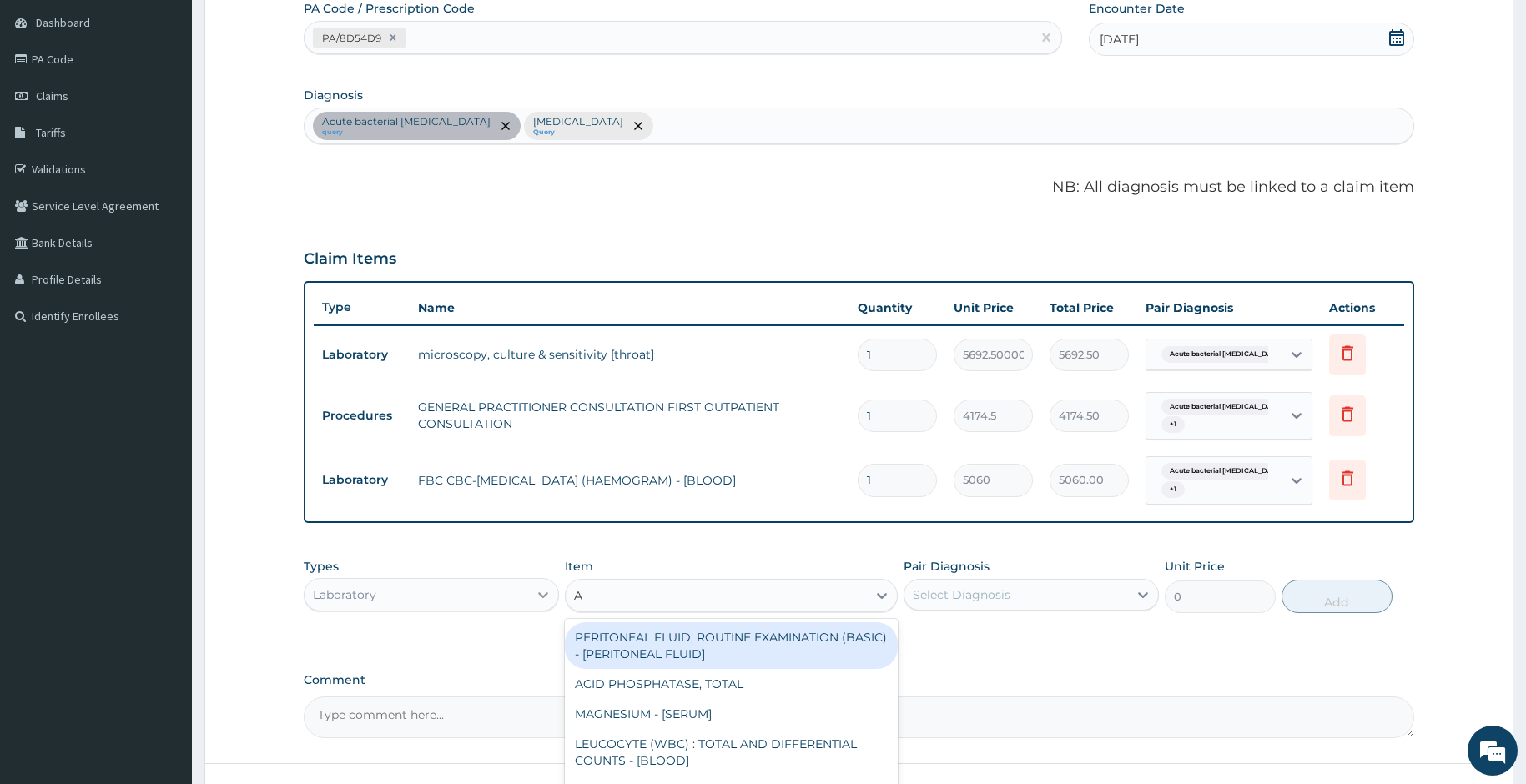
type input "A"
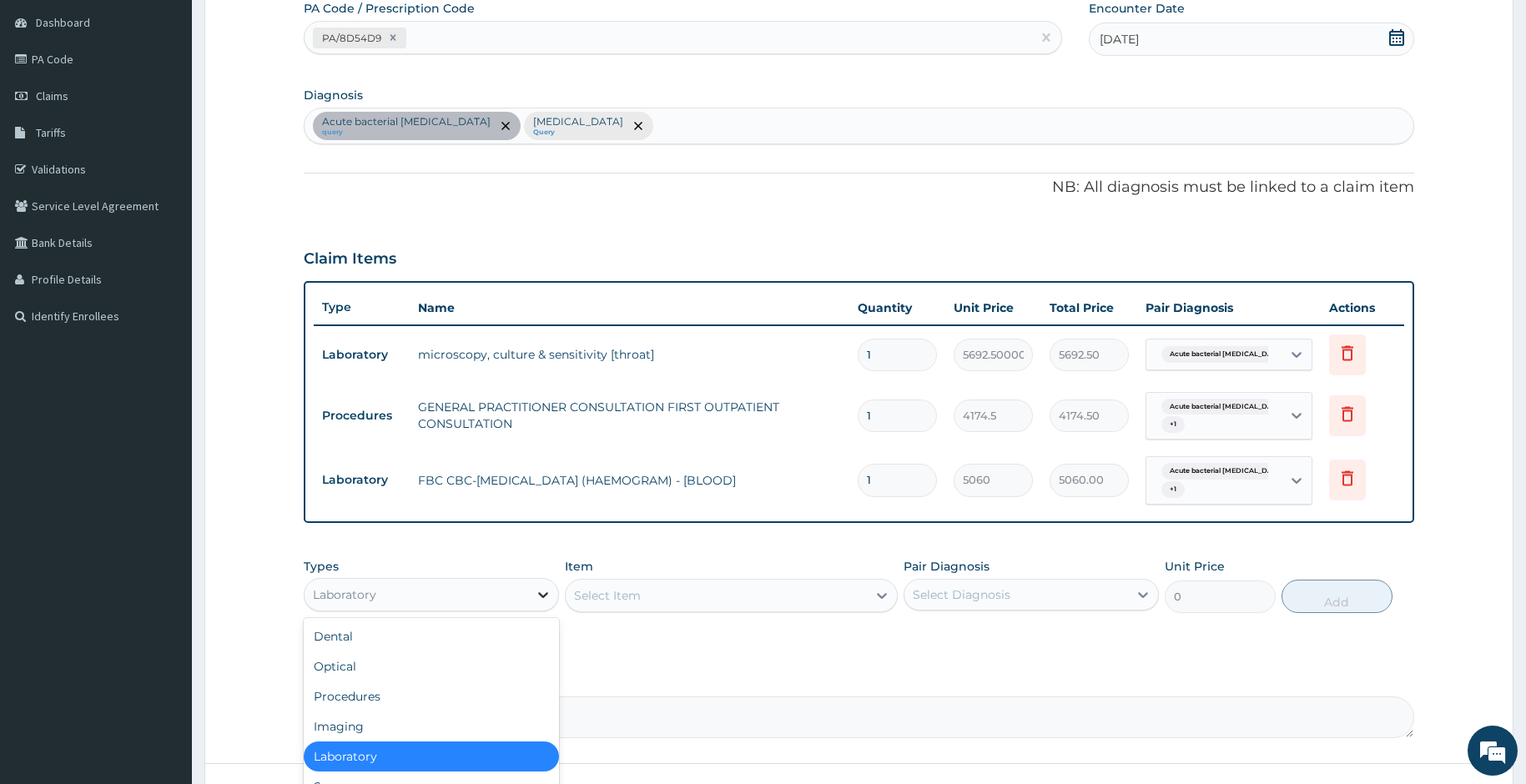
click at [543, 594] on icon at bounding box center [543, 595] width 17 height 17
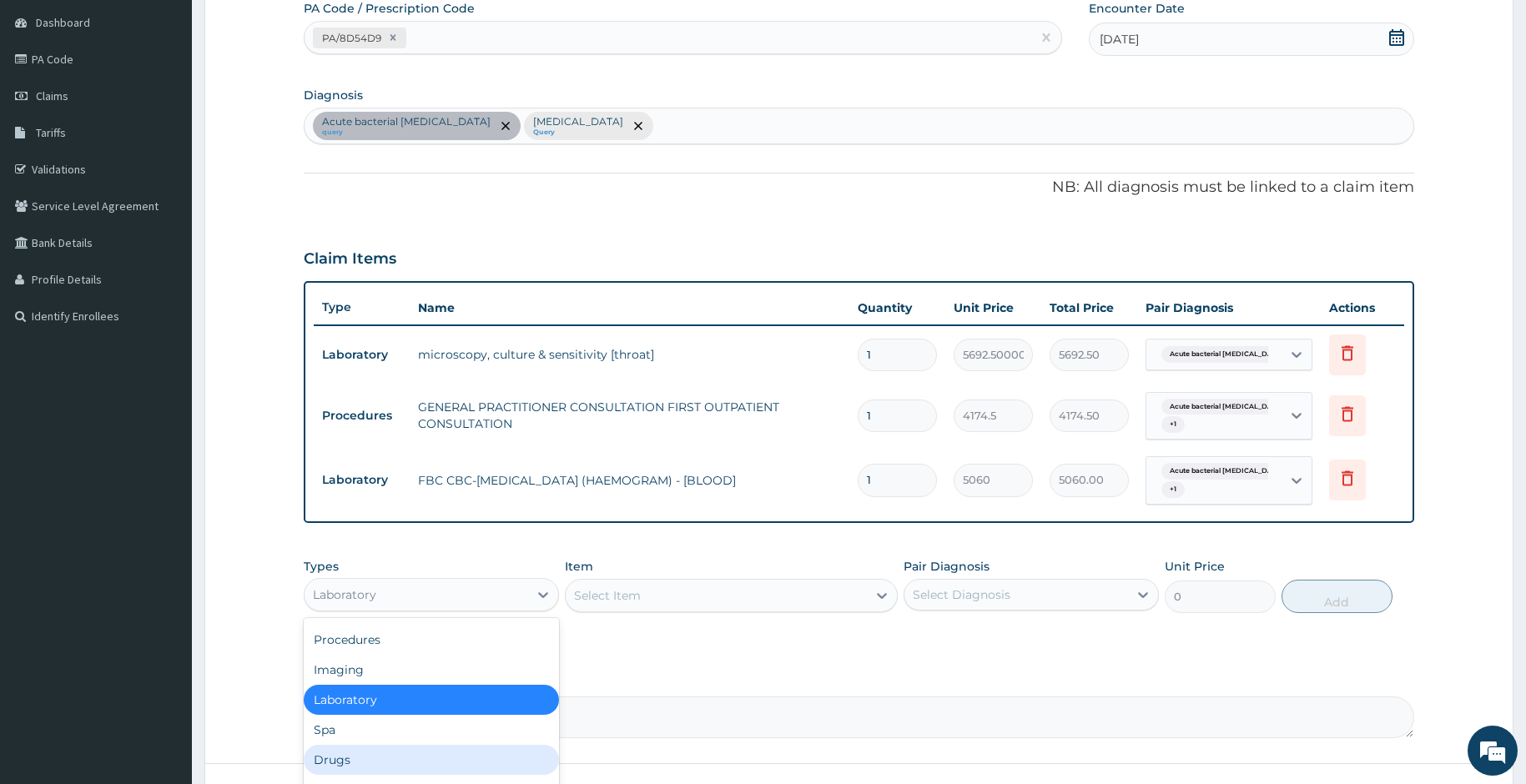
click at [331, 757] on div "Drugs" at bounding box center [431, 760] width 255 height 30
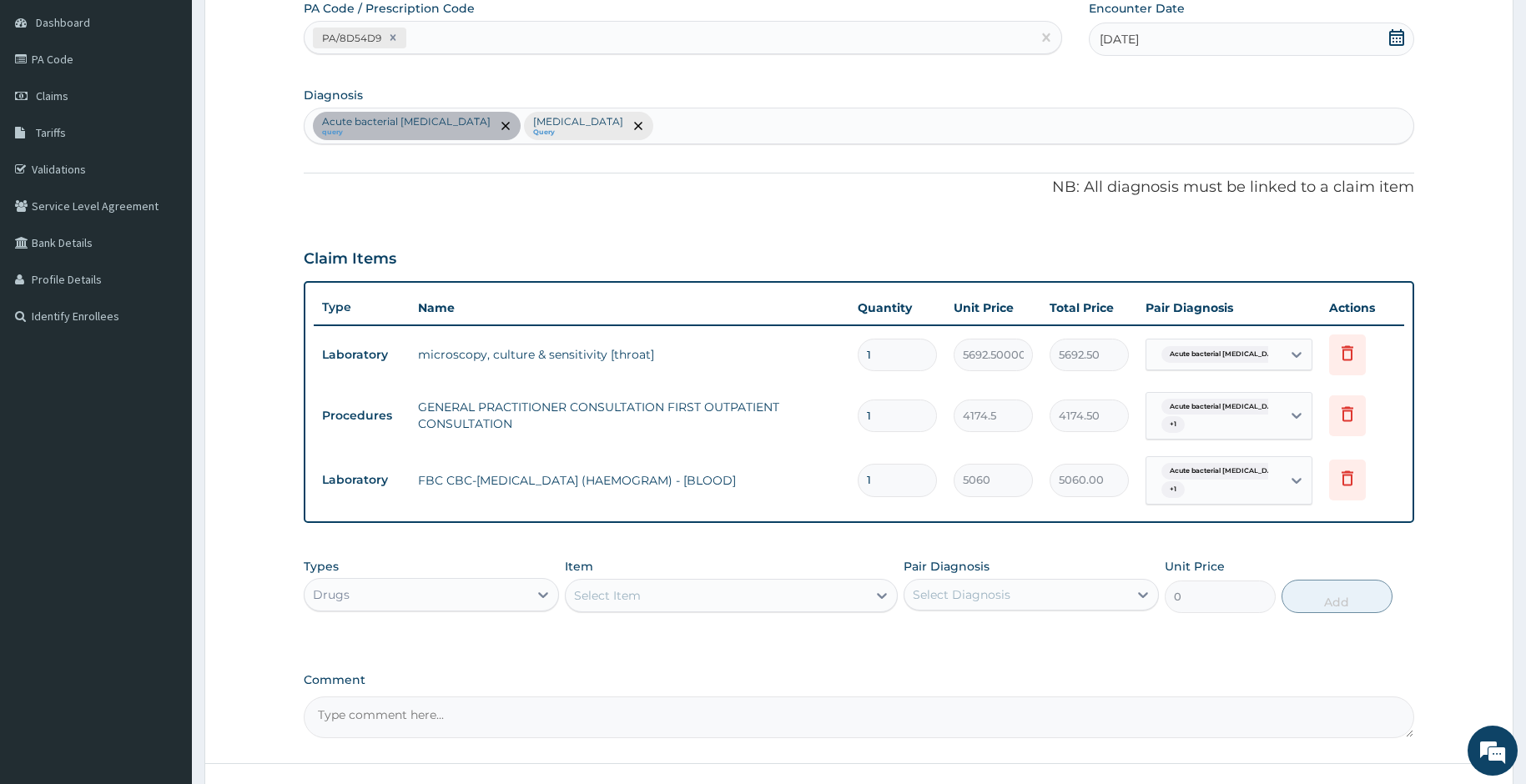
click at [595, 593] on div "Select Item" at bounding box center [608, 596] width 66 height 17
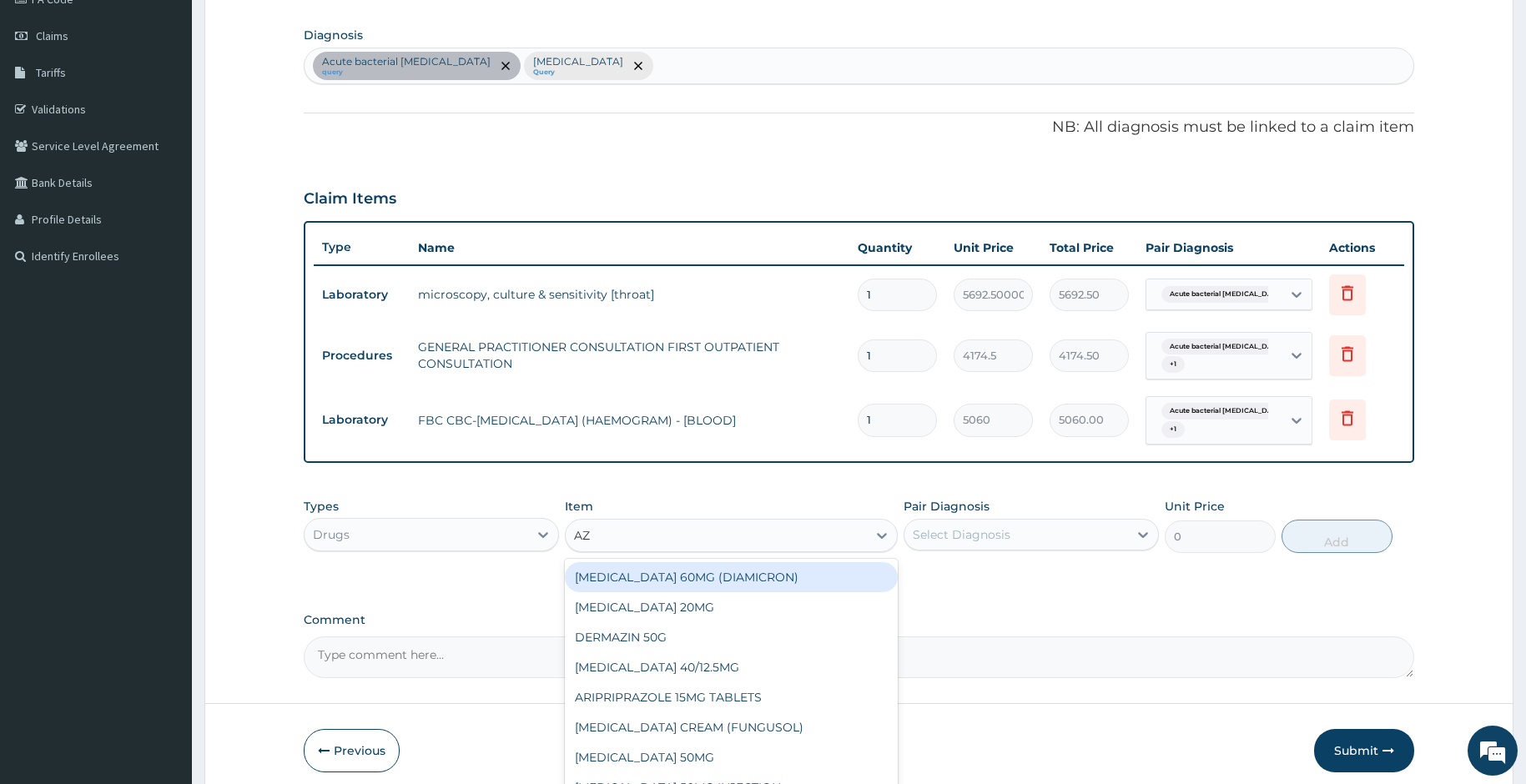
scroll to position [289, 0]
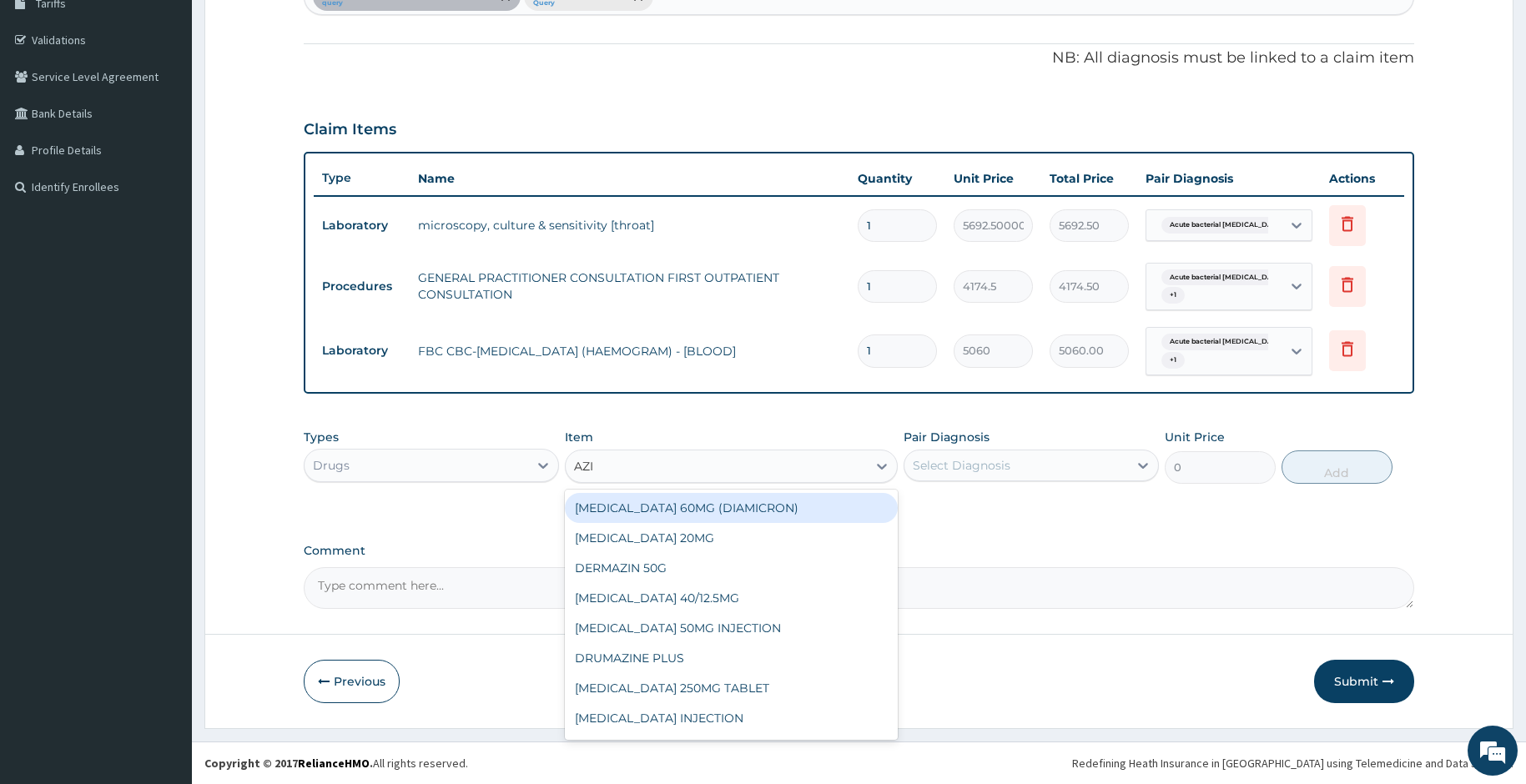
type input "AZIT"
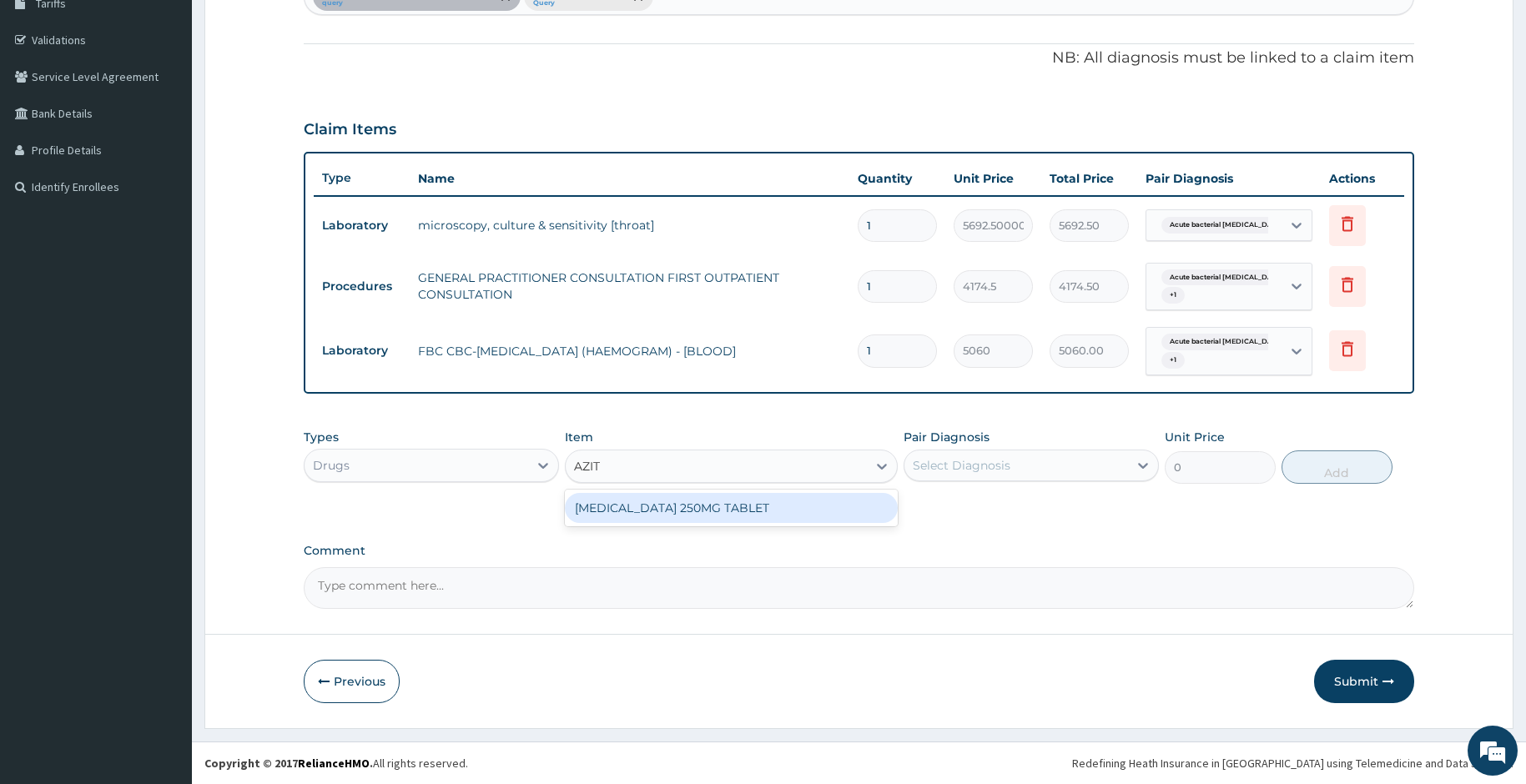
click at [595, 518] on div "AZITHROMYCIN 250MG TABLET" at bounding box center [731, 508] width 333 height 30
type input "208.725"
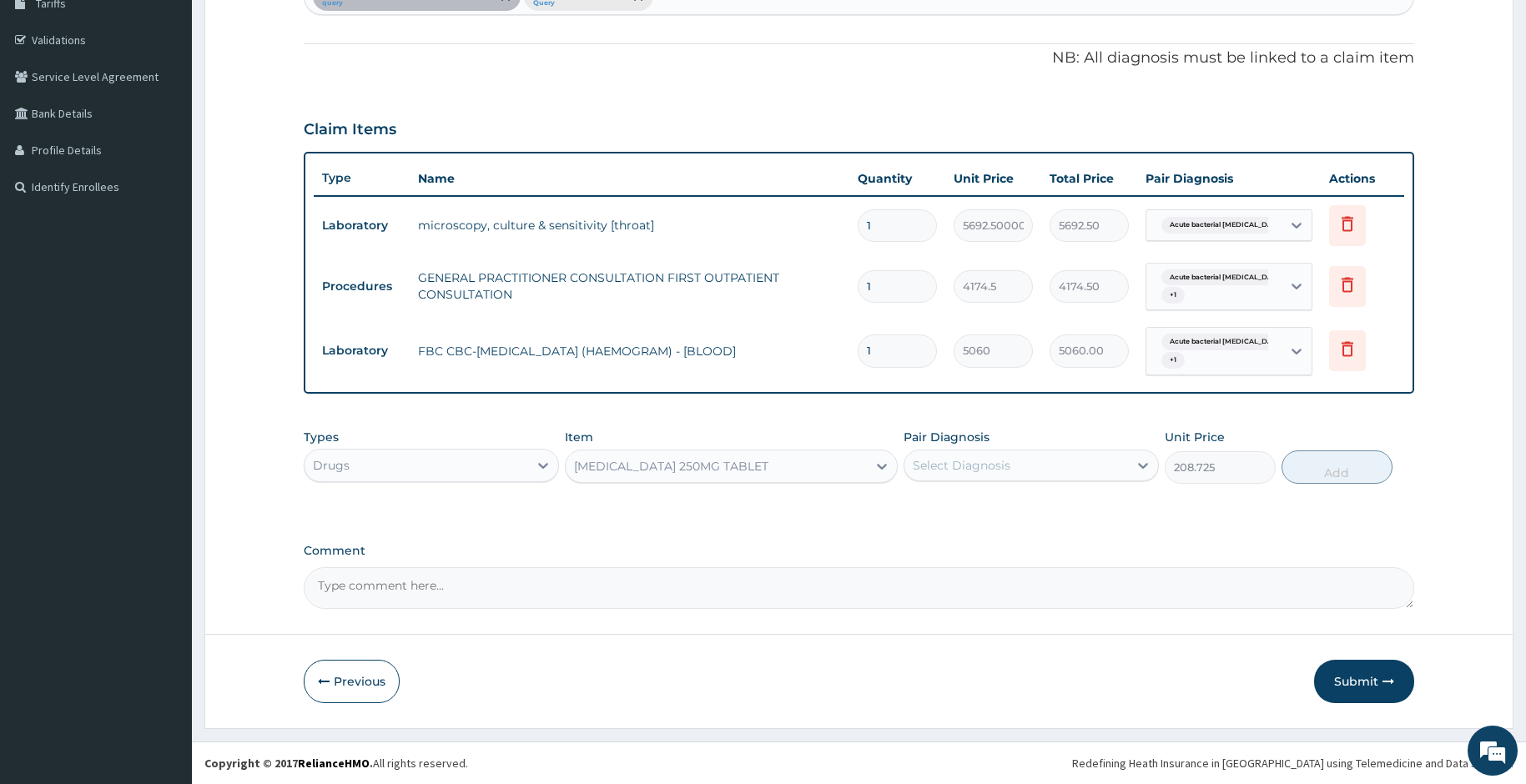
click at [908, 469] on div "Select Diagnosis" at bounding box center [1017, 465] width 224 height 27
click at [923, 506] on input "checkbox" at bounding box center [918, 506] width 10 height 10
checkbox input "true"
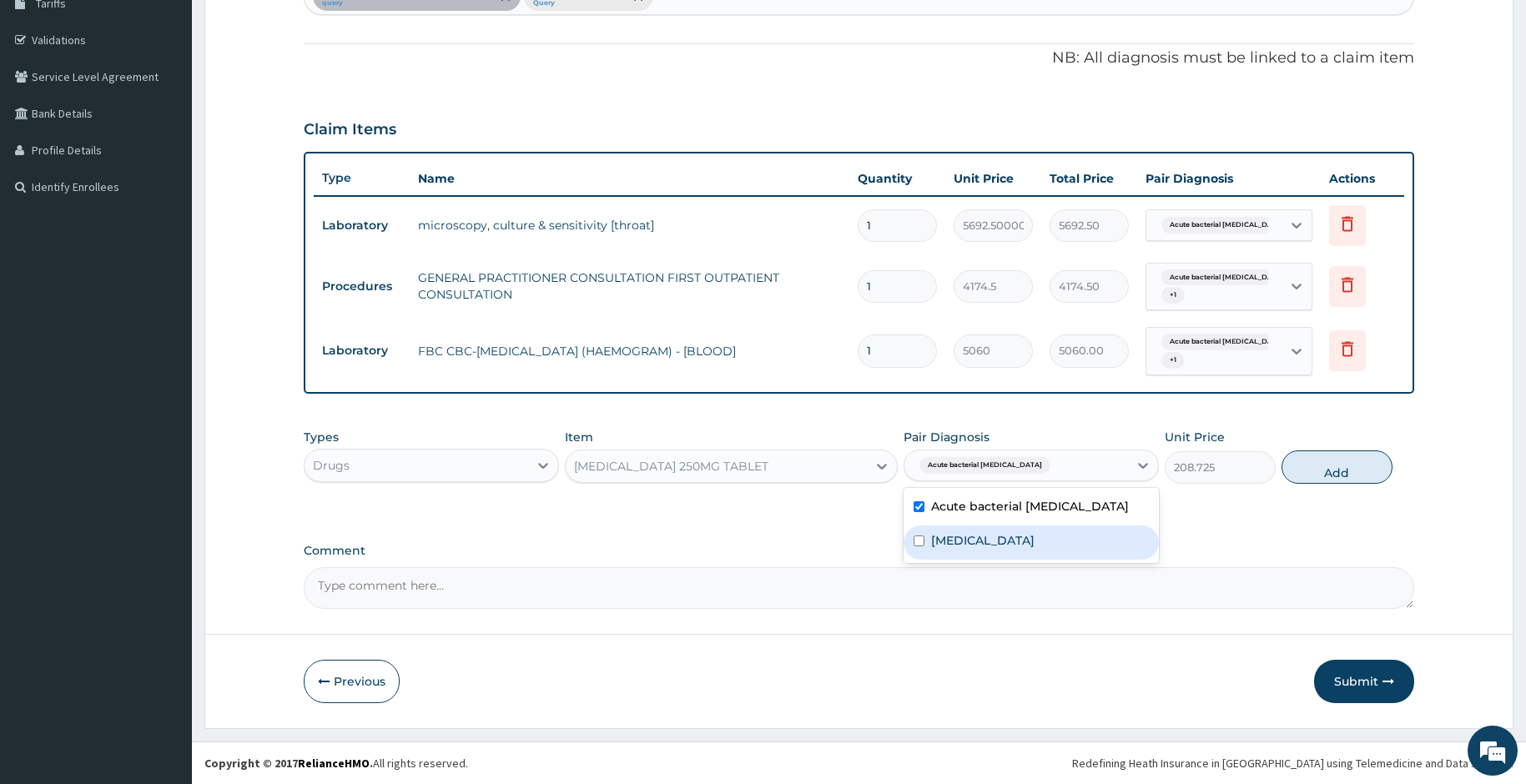
click at [934, 545] on label "Upper respiratory infection" at bounding box center [983, 541] width 104 height 17
checkbox input "true"
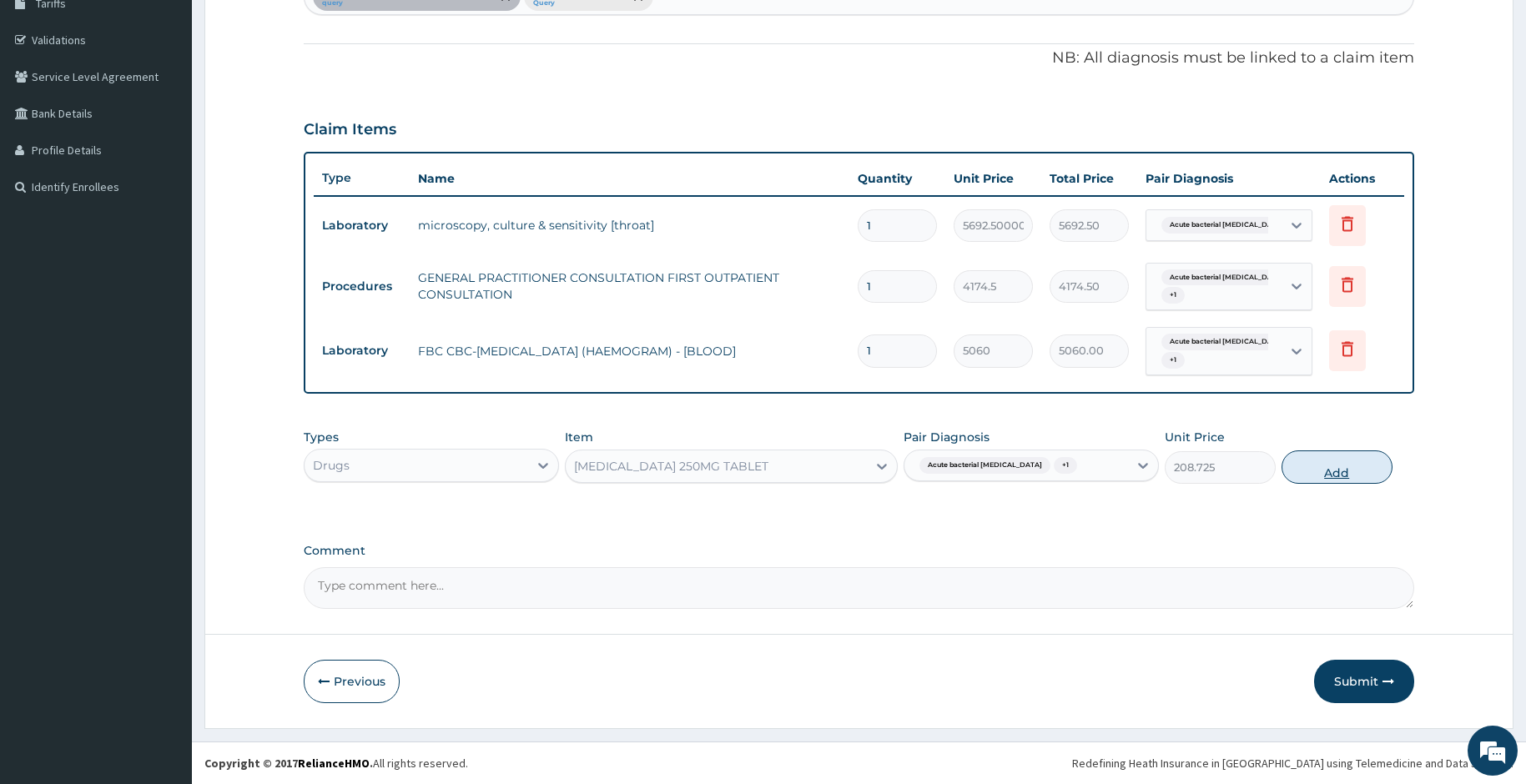
click at [1332, 471] on button "Add" at bounding box center [1337, 467] width 111 height 33
type input "0"
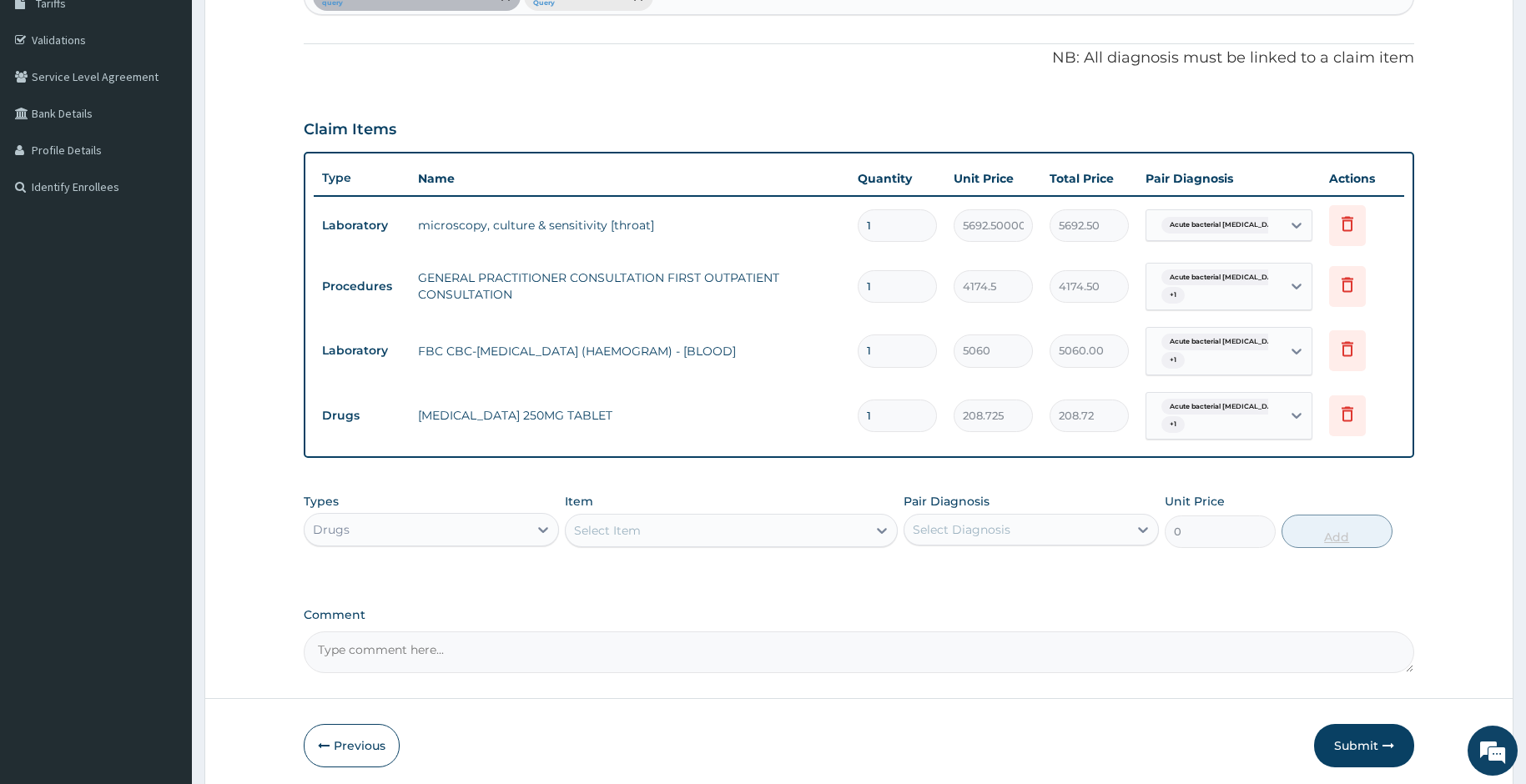
type input "12"
type input "2504.70"
type input "1"
type input "208.72"
type input "0.00"
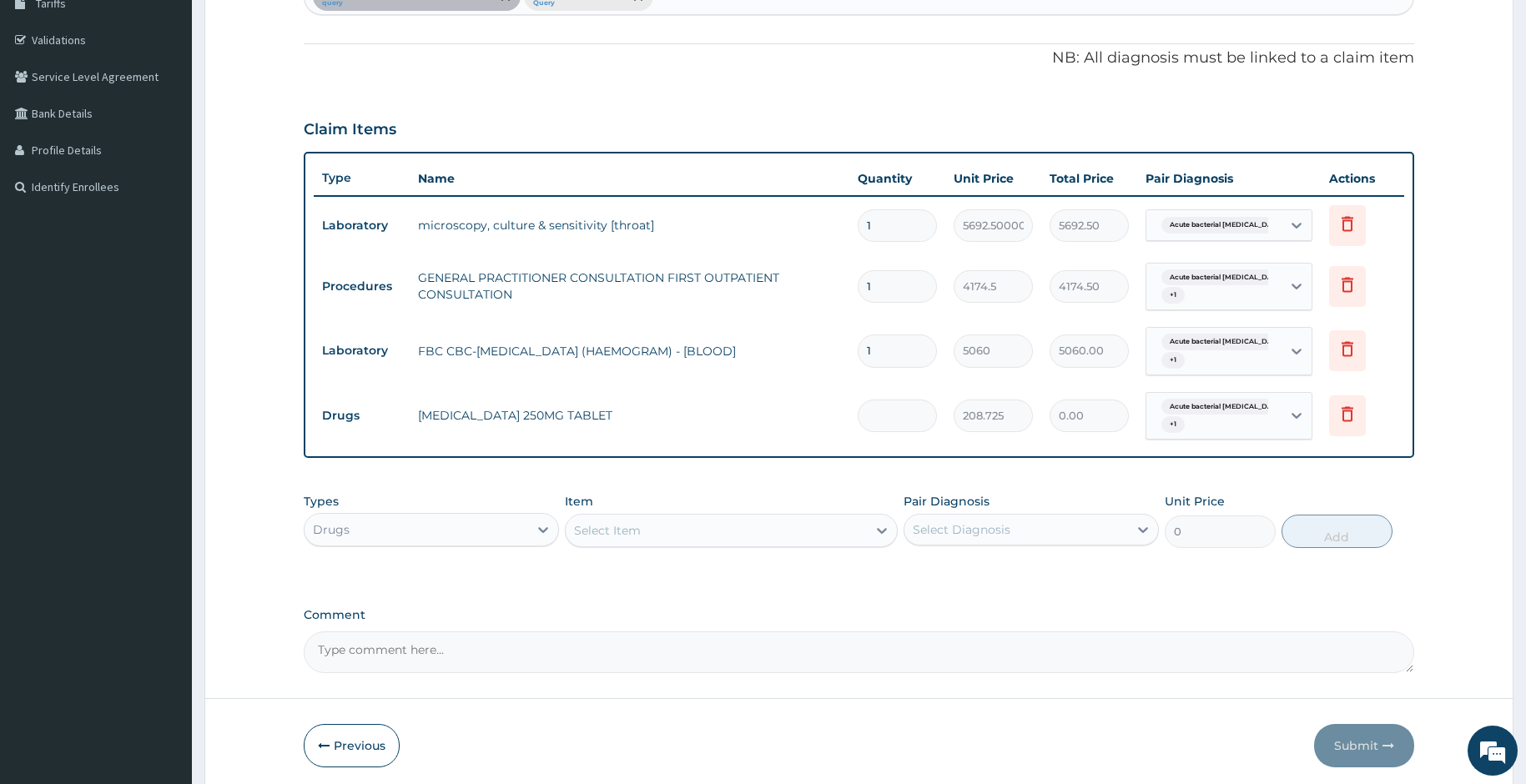
type input "2"
type input "417.45"
type input "20"
type input "4174.50"
type input "20"
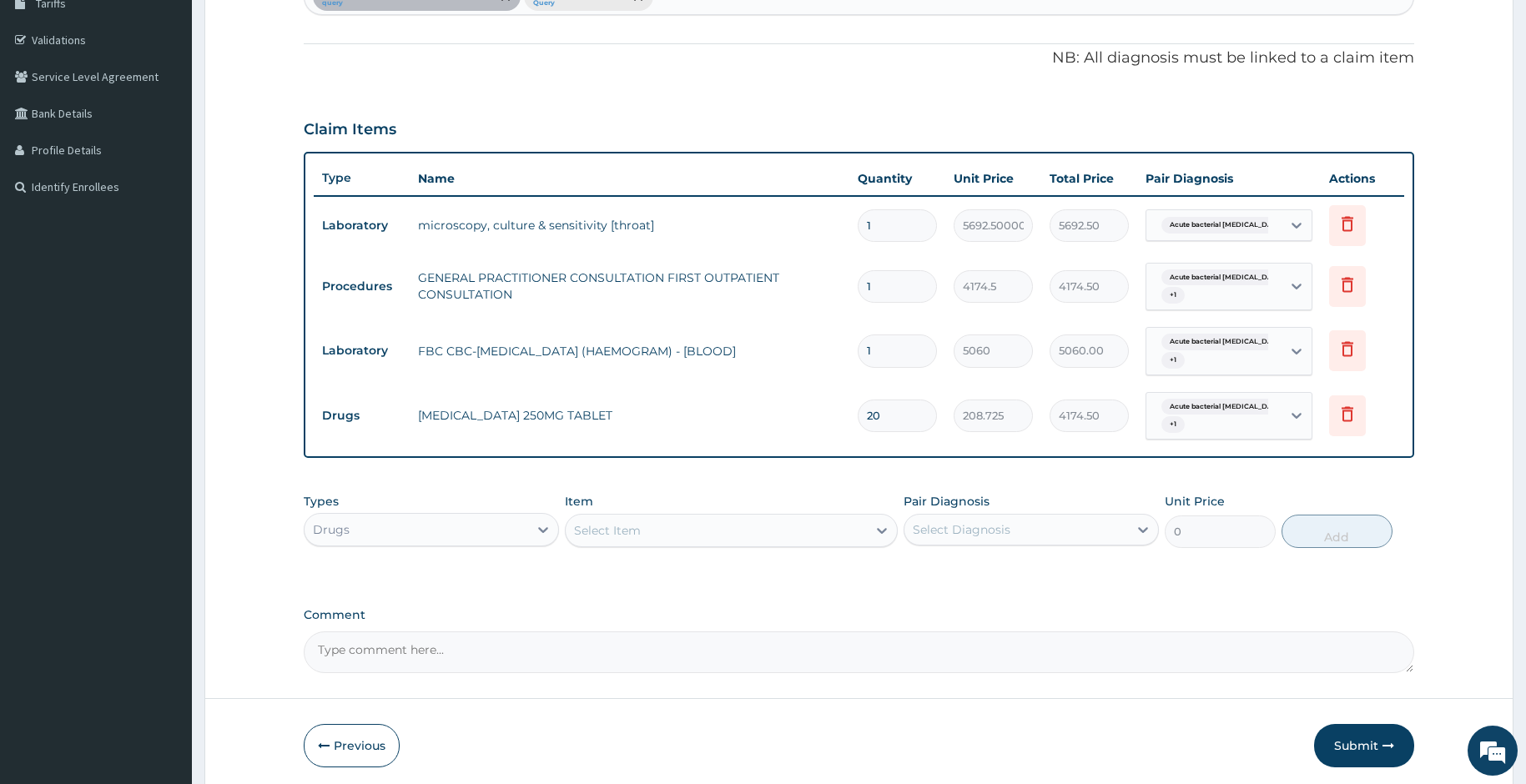
click at [816, 526] on div "Select Item" at bounding box center [717, 531] width 302 height 27
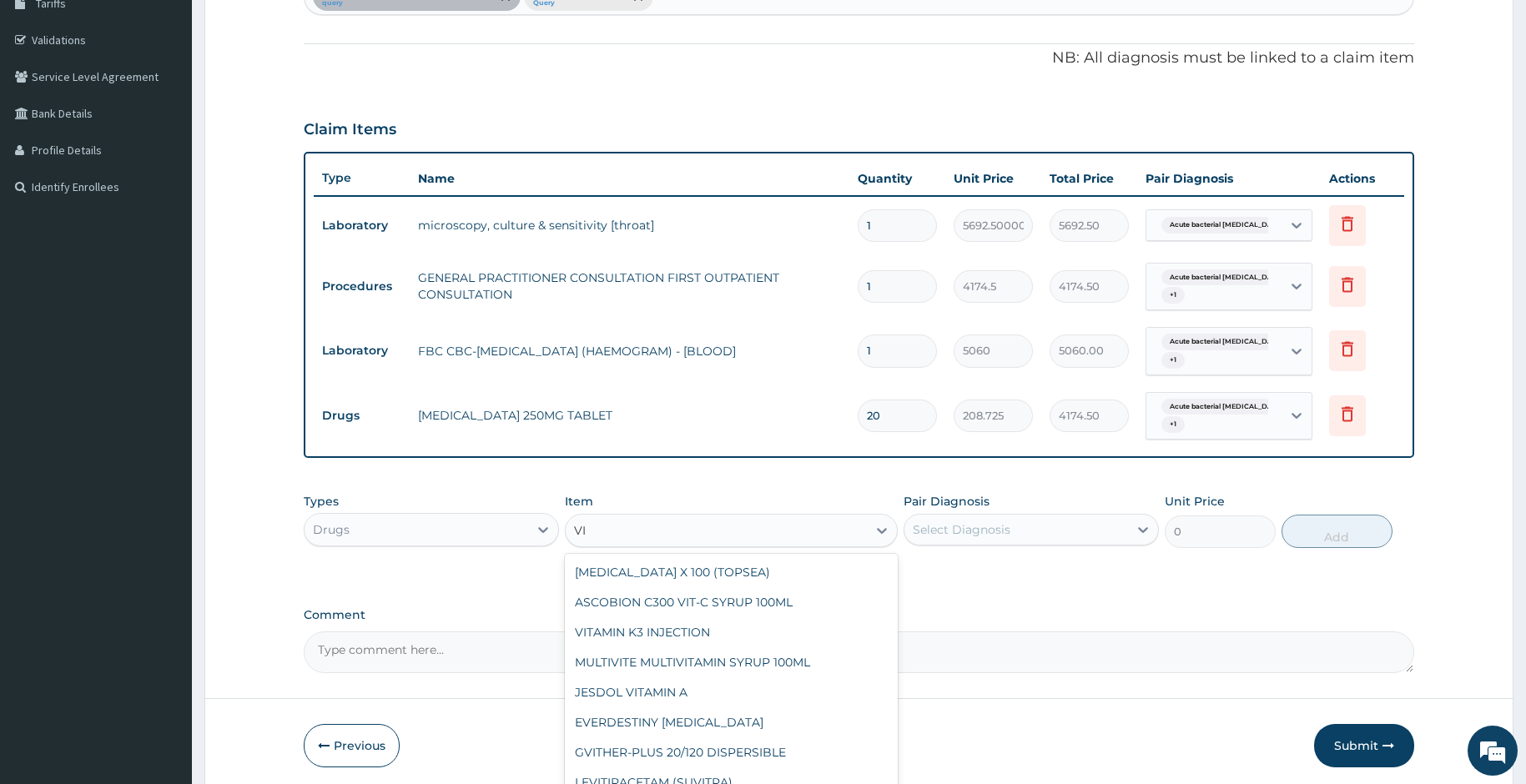
type input "V"
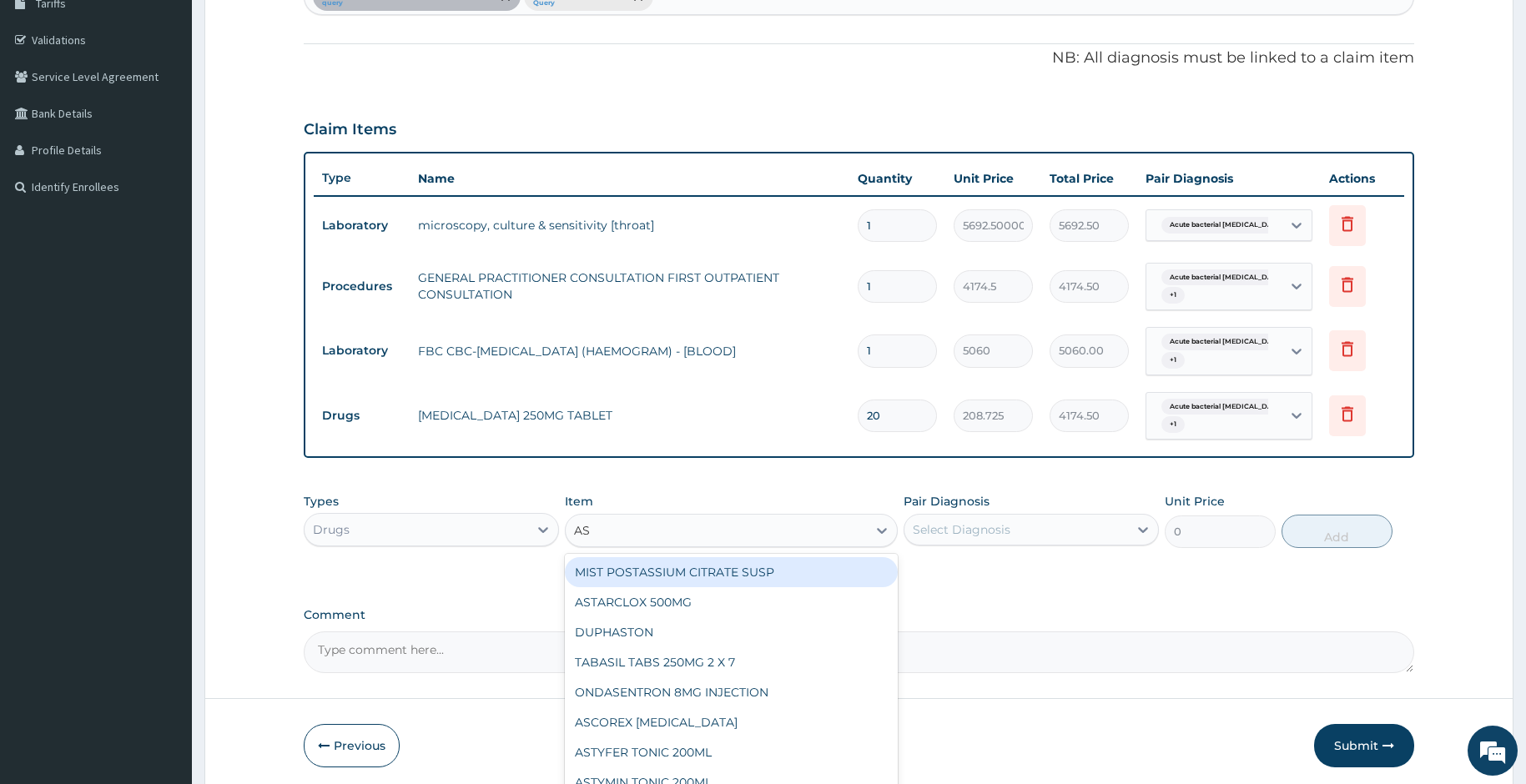
type input "ASC"
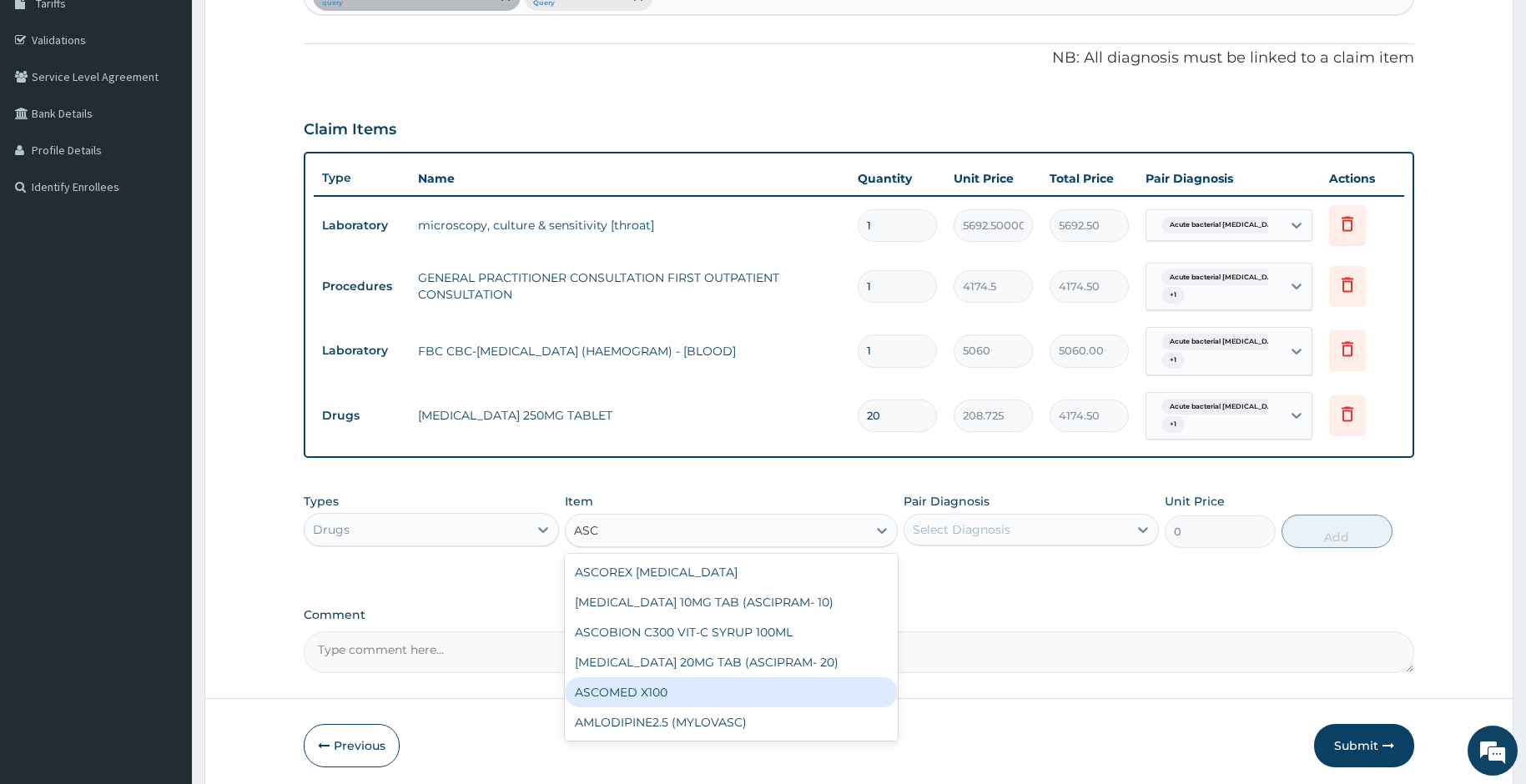
click at [689, 706] on div "ASCOMED X100" at bounding box center [731, 693] width 333 height 30
type input "27.83"
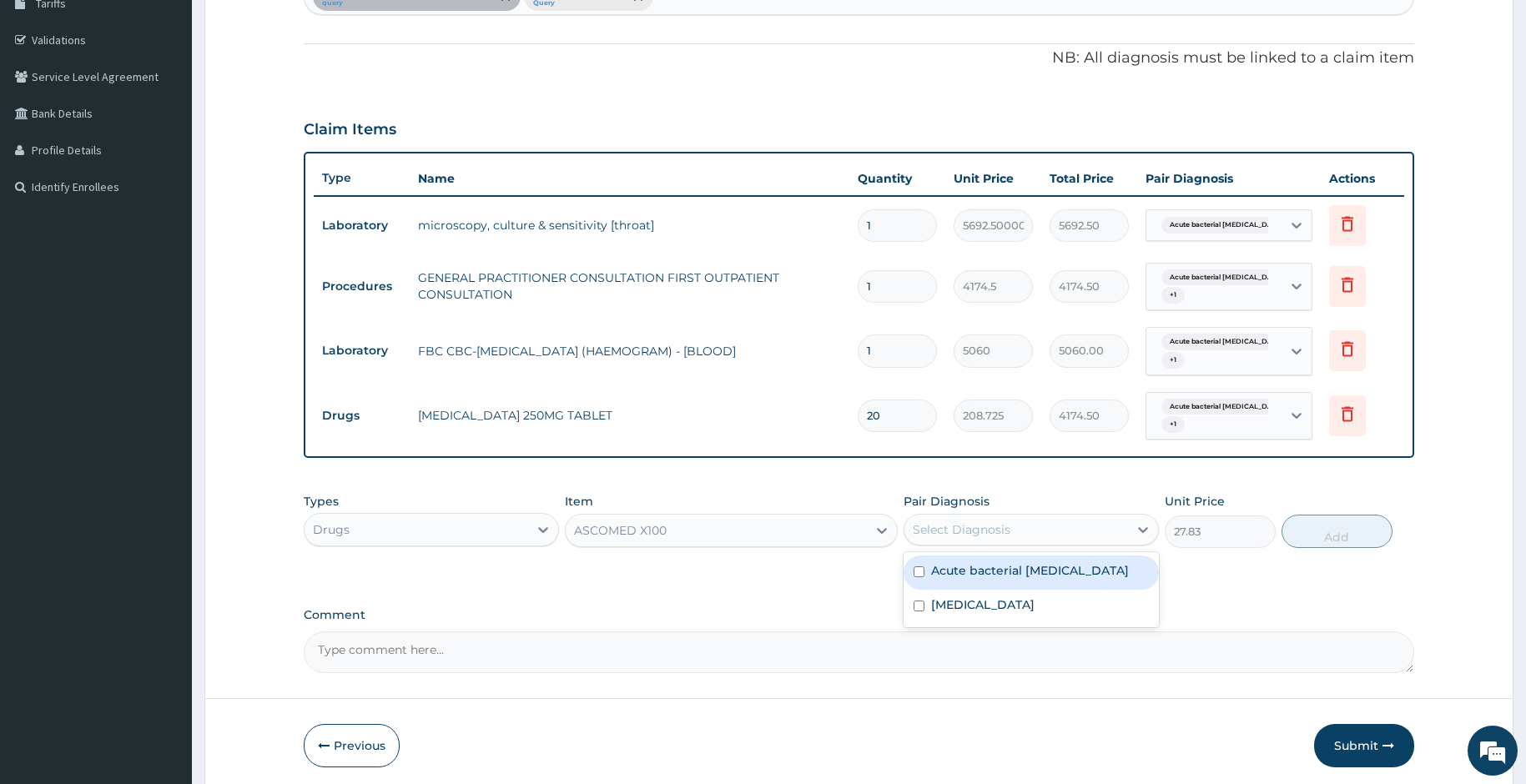
click at [1051, 540] on div "Select Diagnosis" at bounding box center [1017, 530] width 224 height 27
click at [951, 571] on label "Acute bacterial pharyngitis" at bounding box center [1030, 570] width 198 height 17
checkbox input "true"
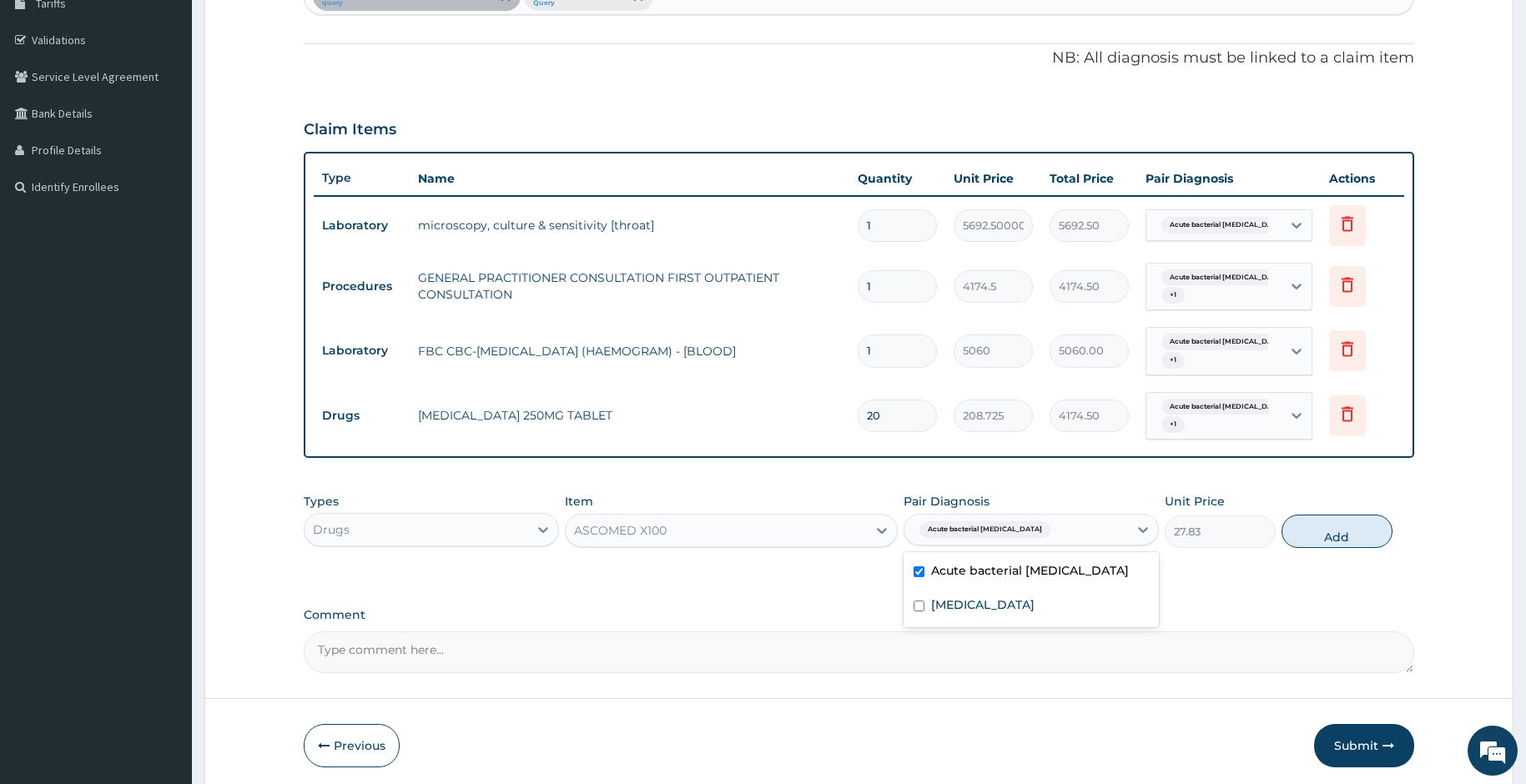
click at [1056, 527] on input "text" at bounding box center [1057, 530] width 2 height 17
click at [988, 605] on label "Upper respiratory infection" at bounding box center [983, 605] width 104 height 17
checkbox input "true"
click at [1354, 532] on button "Add" at bounding box center [1337, 531] width 111 height 33
type input "0"
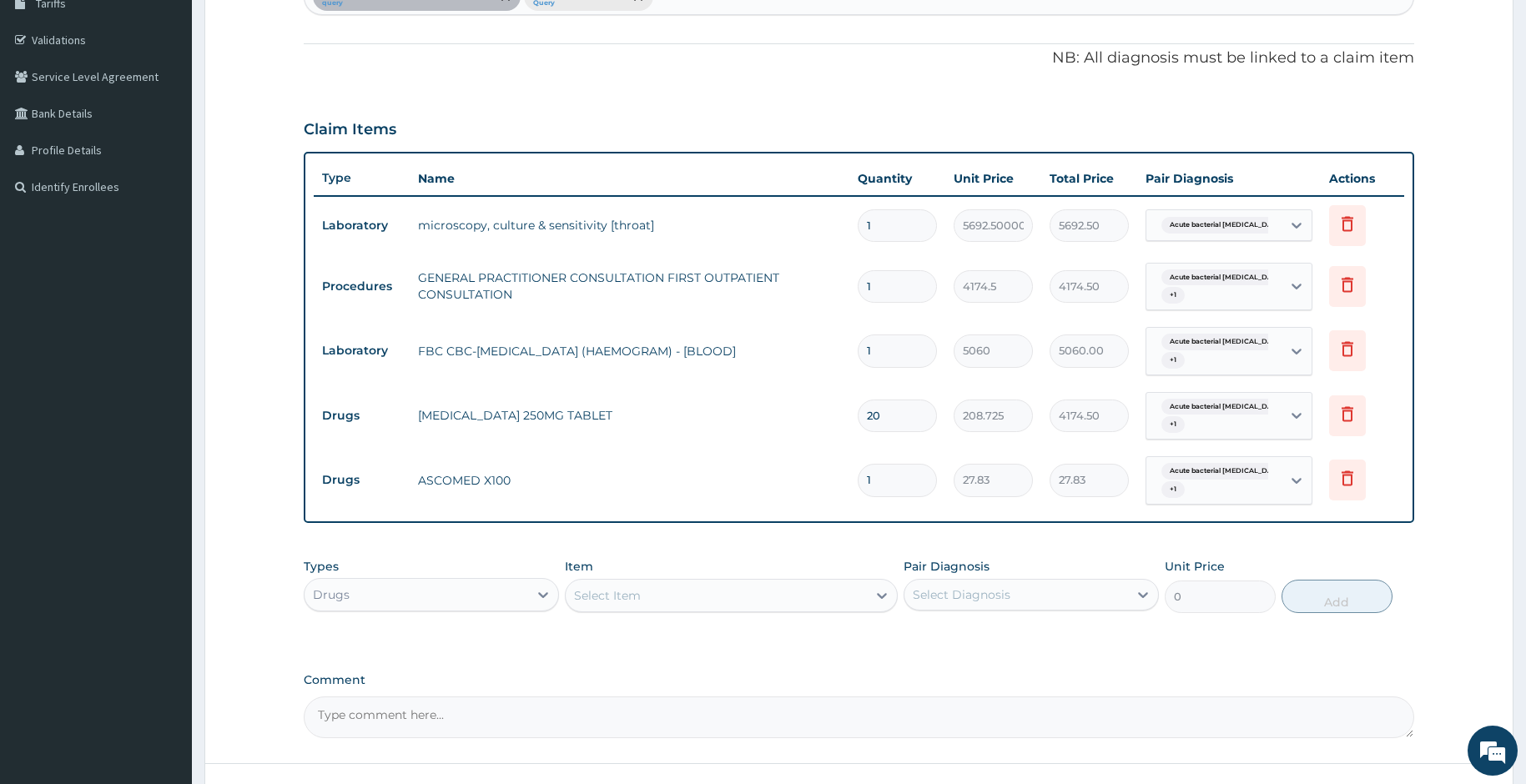
type input "0.00"
type input "3"
type input "83.49"
type input "30"
type input "834.90"
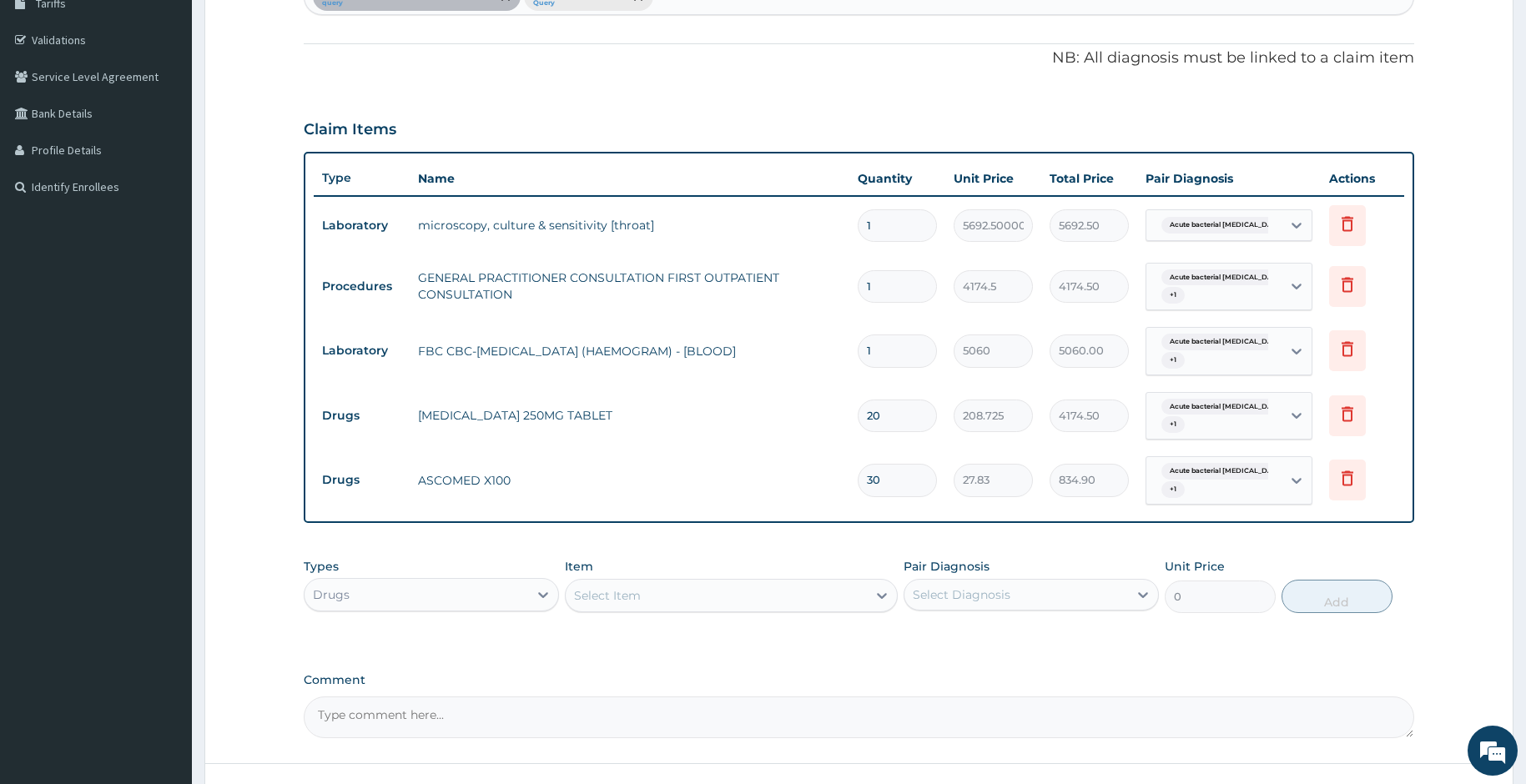
type input "30"
click at [608, 599] on div "Select Item" at bounding box center [608, 596] width 66 height 17
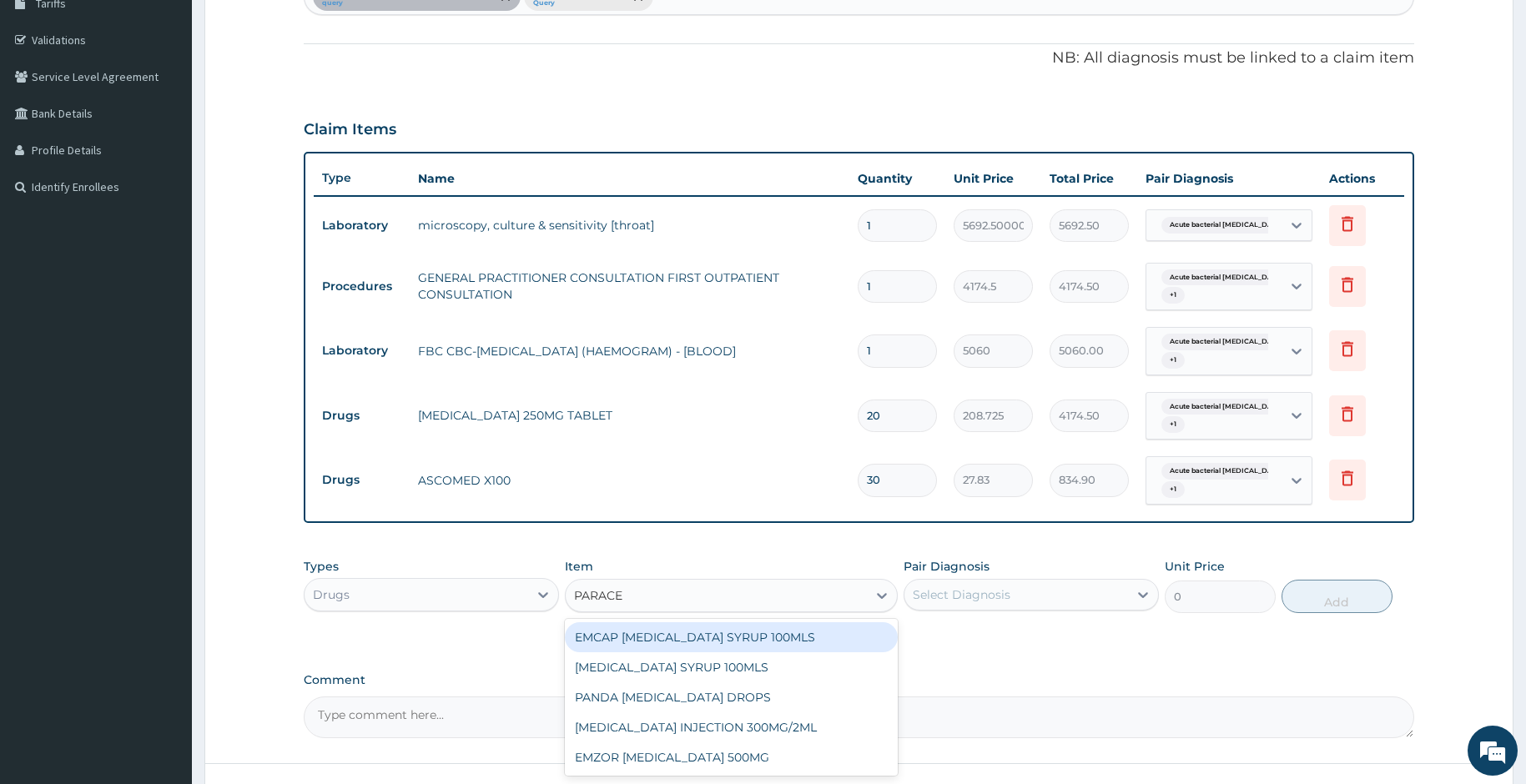
type input "PARACET"
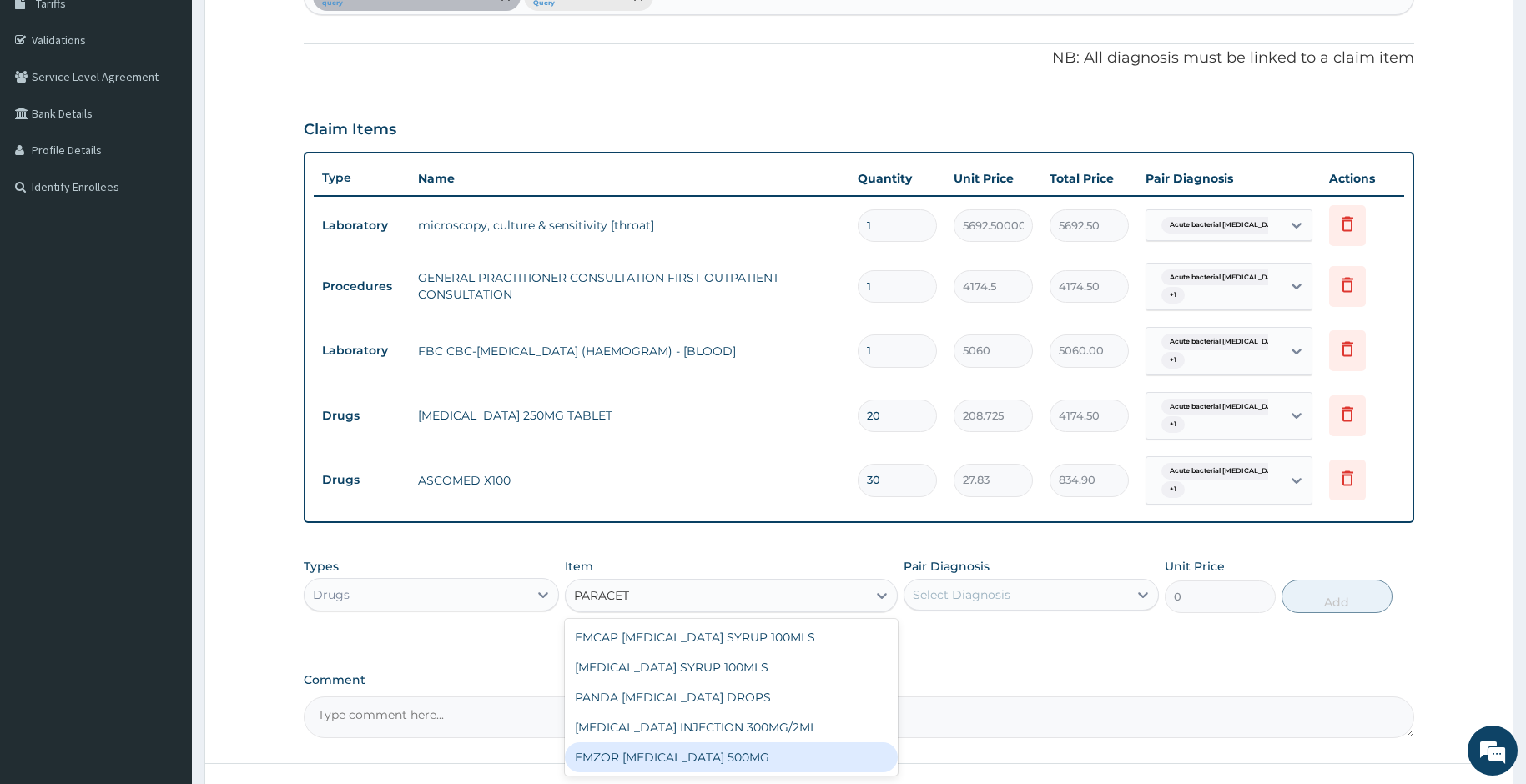
click at [641, 758] on div "EMZOR PARACETAMOL 500MG" at bounding box center [731, 757] width 333 height 30
type input "27.83"
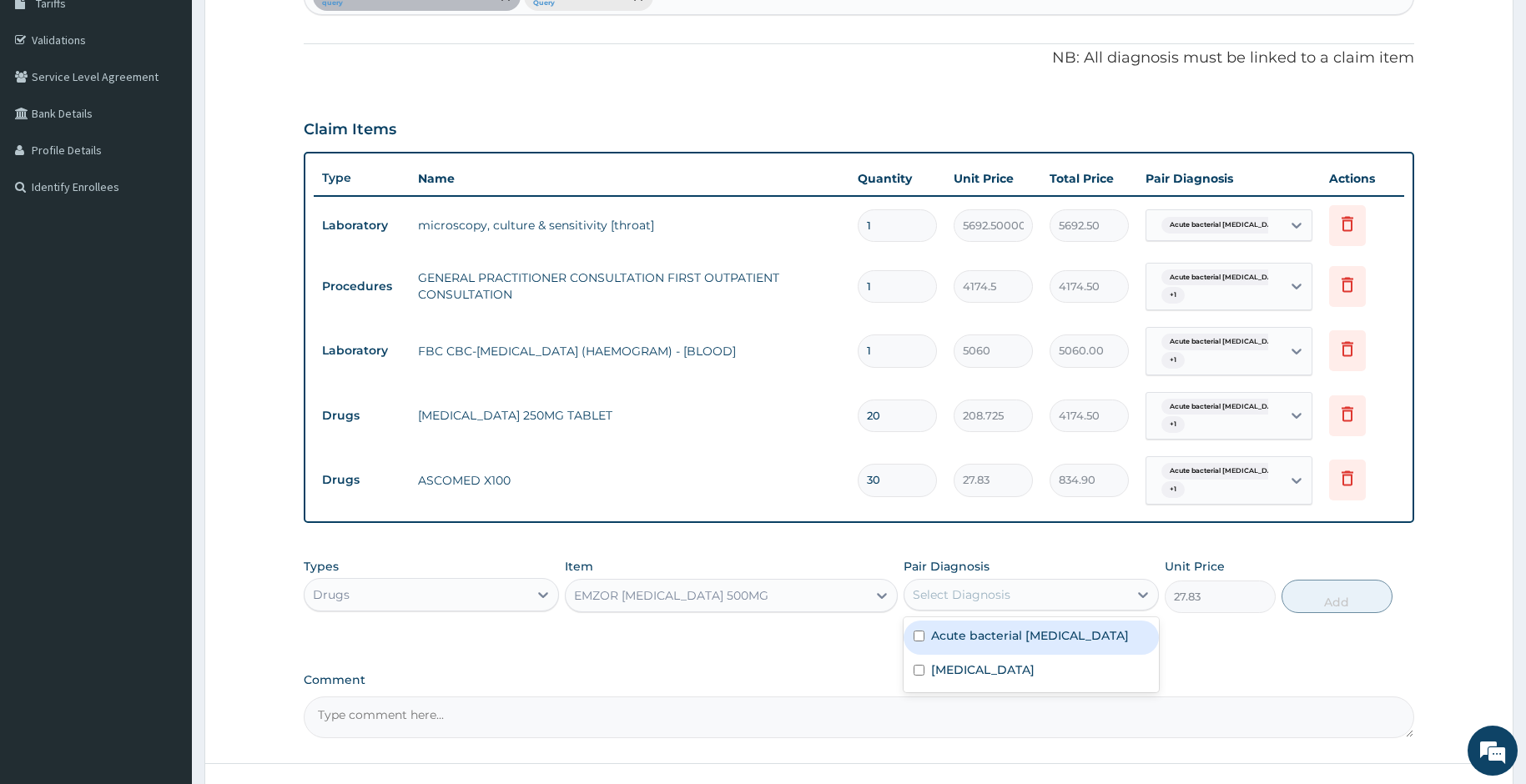
click at [946, 595] on div "Select Diagnosis" at bounding box center [961, 595] width 98 height 17
click at [927, 629] on div "Acute bacterial pharyngitis" at bounding box center [1031, 638] width 255 height 34
checkbox input "true"
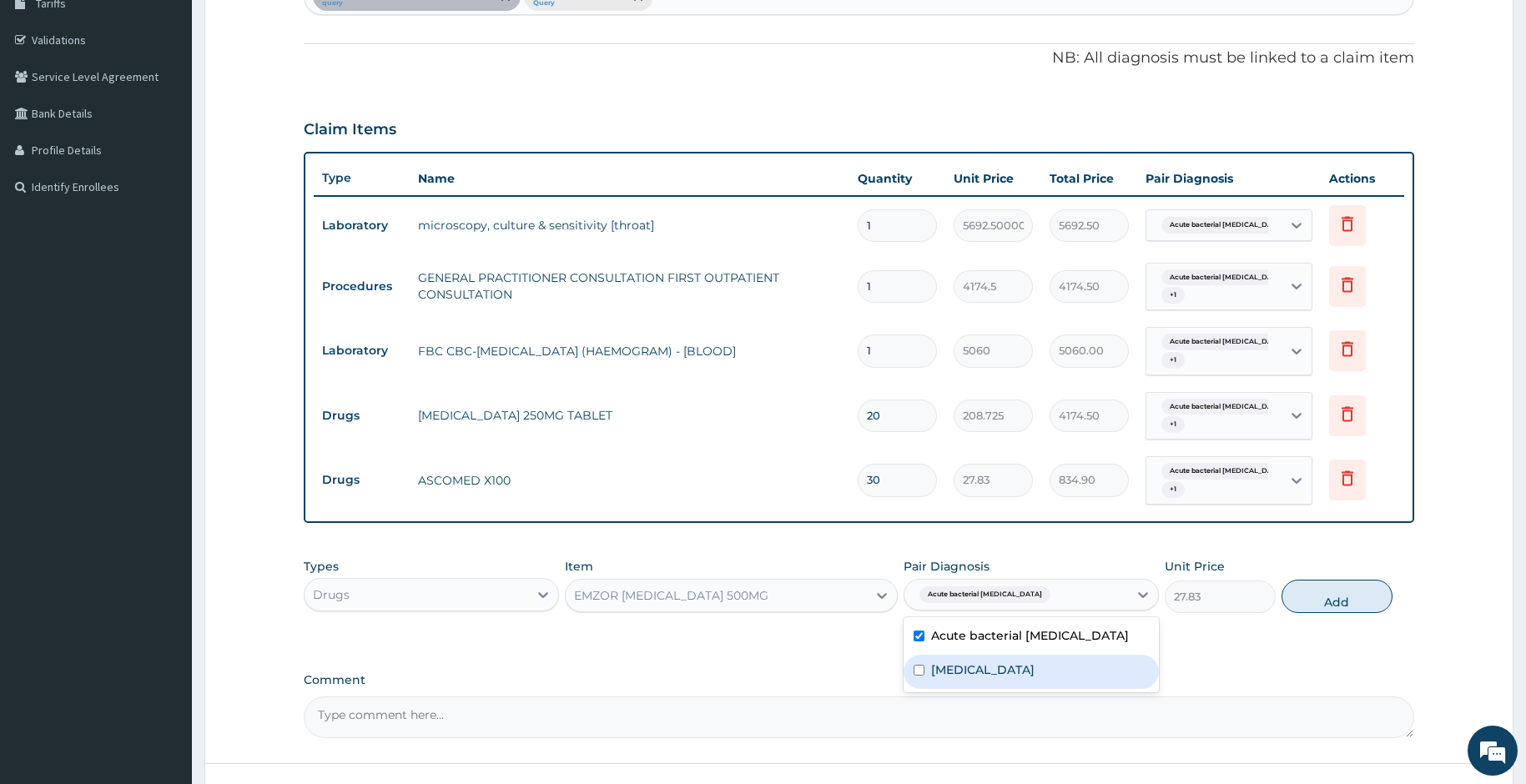
click at [925, 684] on div "Upper respiratory infection" at bounding box center [1031, 672] width 255 height 34
checkbox input "true"
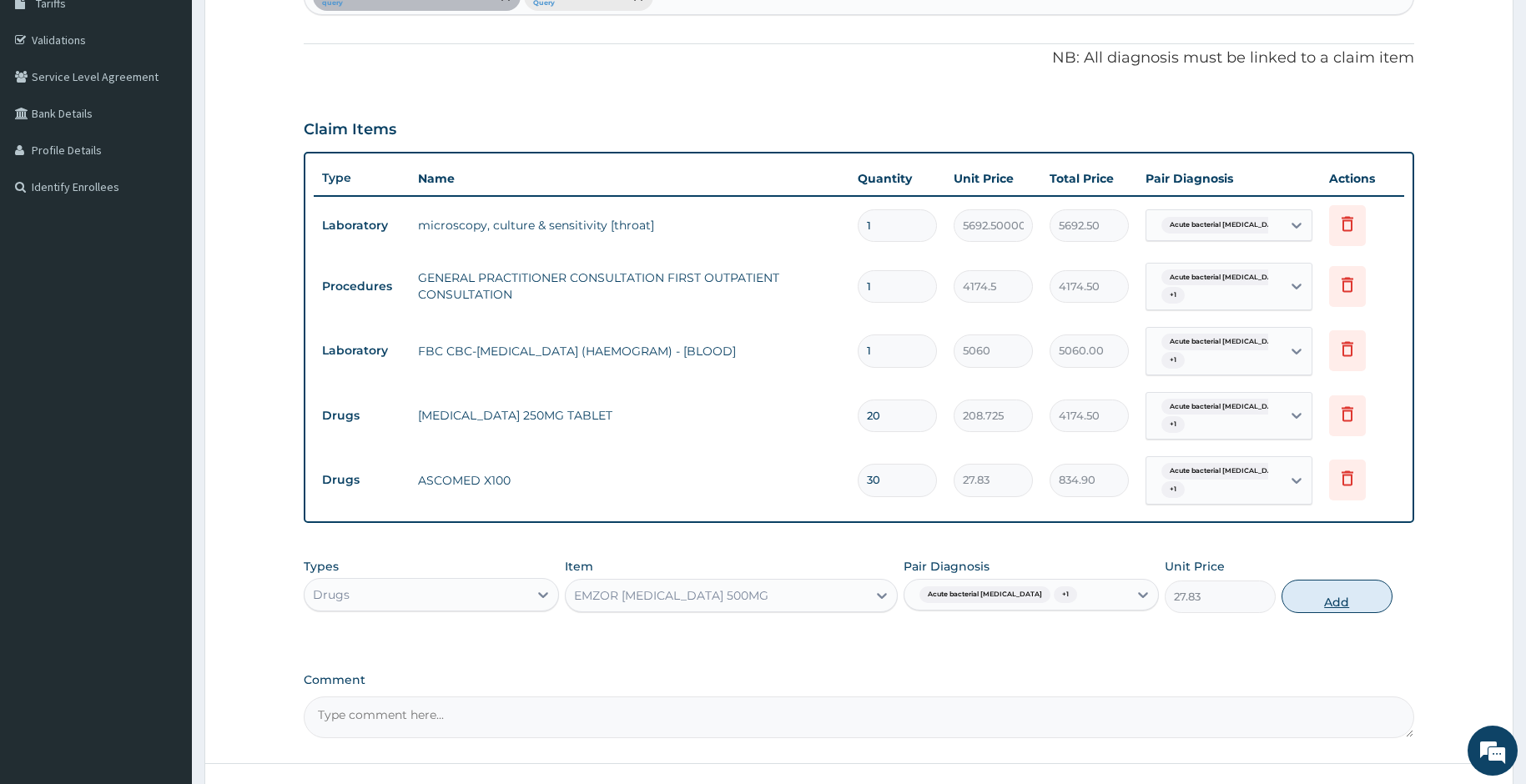
click at [1310, 608] on button "Add" at bounding box center [1337, 596] width 111 height 33
type input "0"
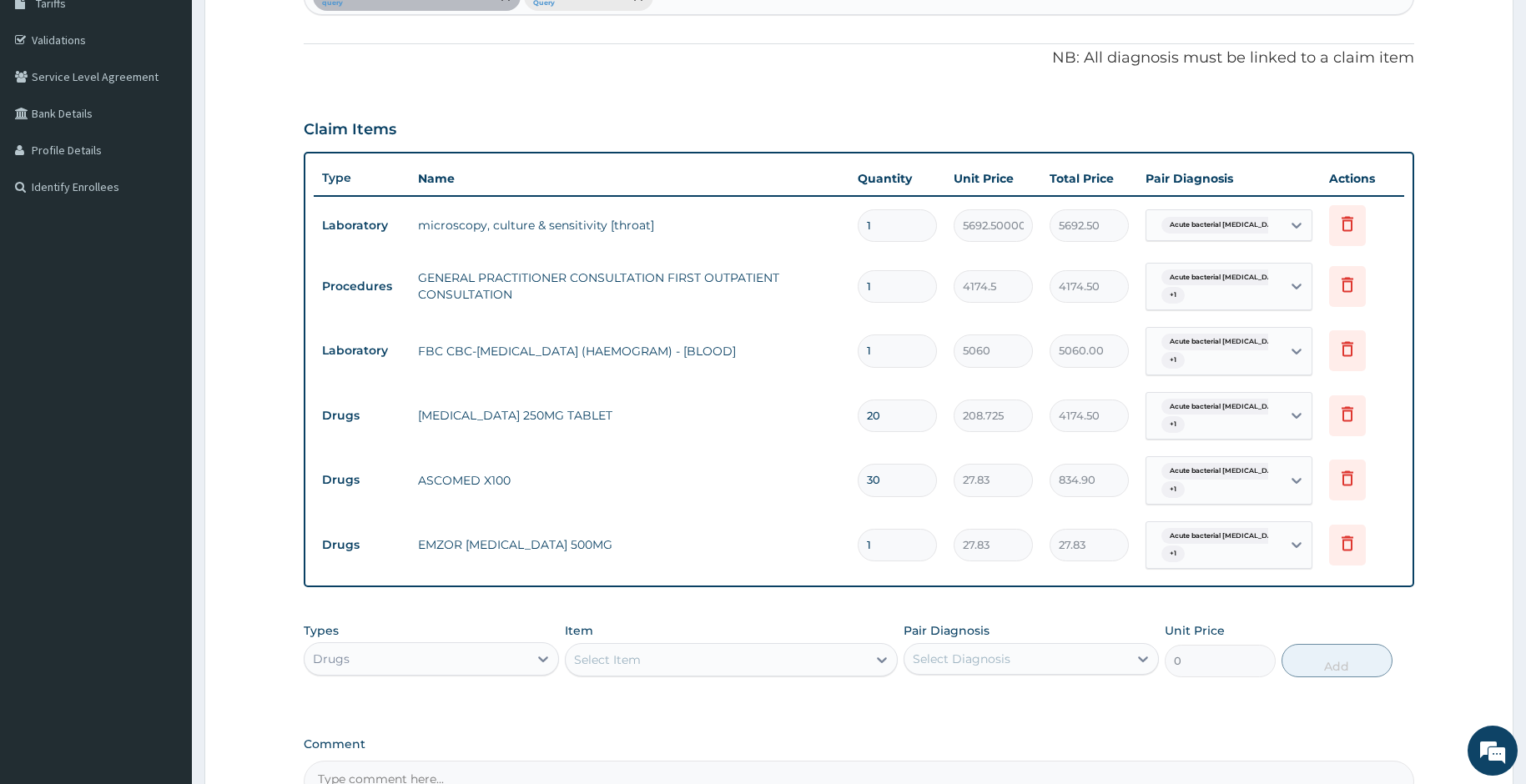
type input "18"
type input "500.94"
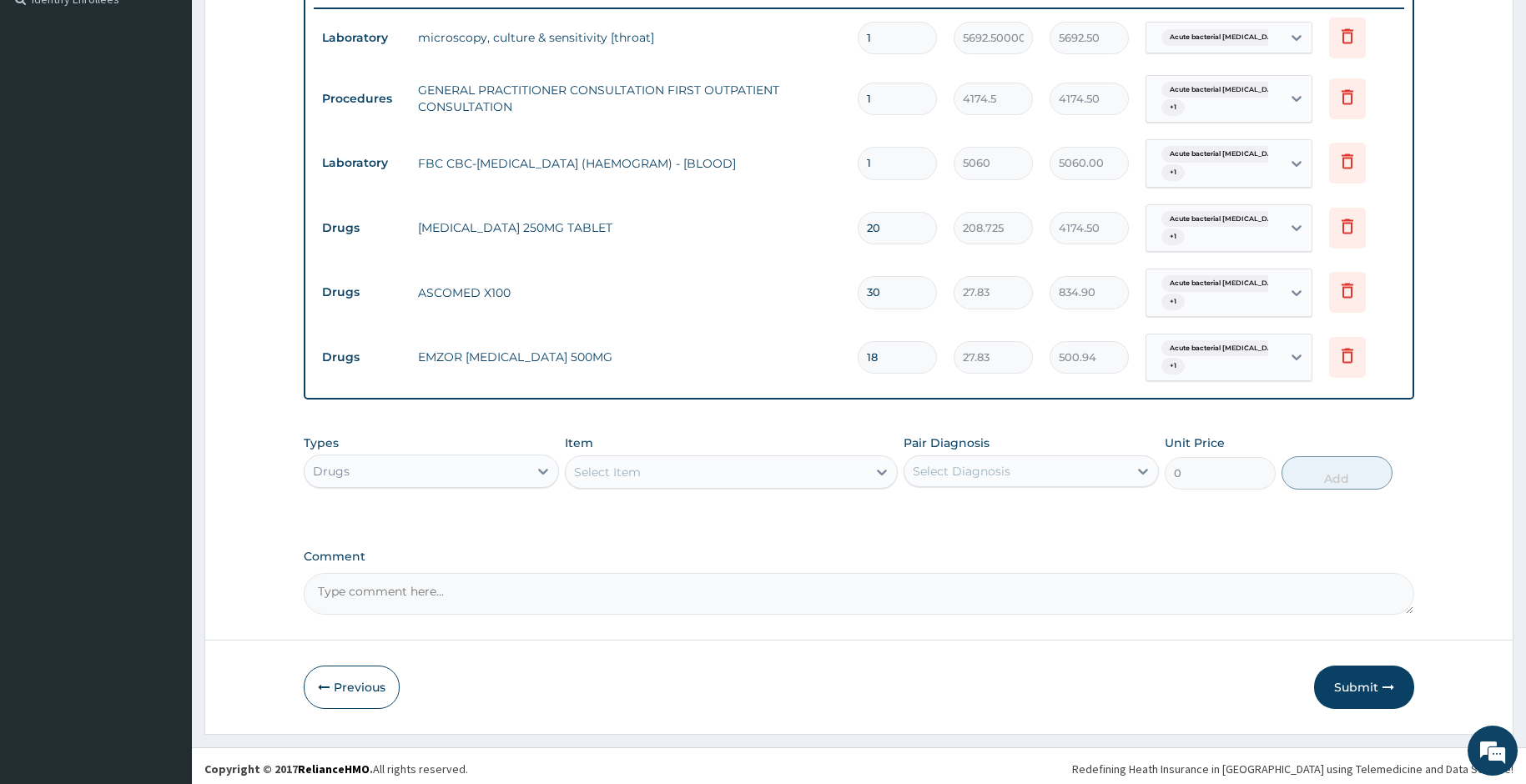
scroll to position [482, 0]
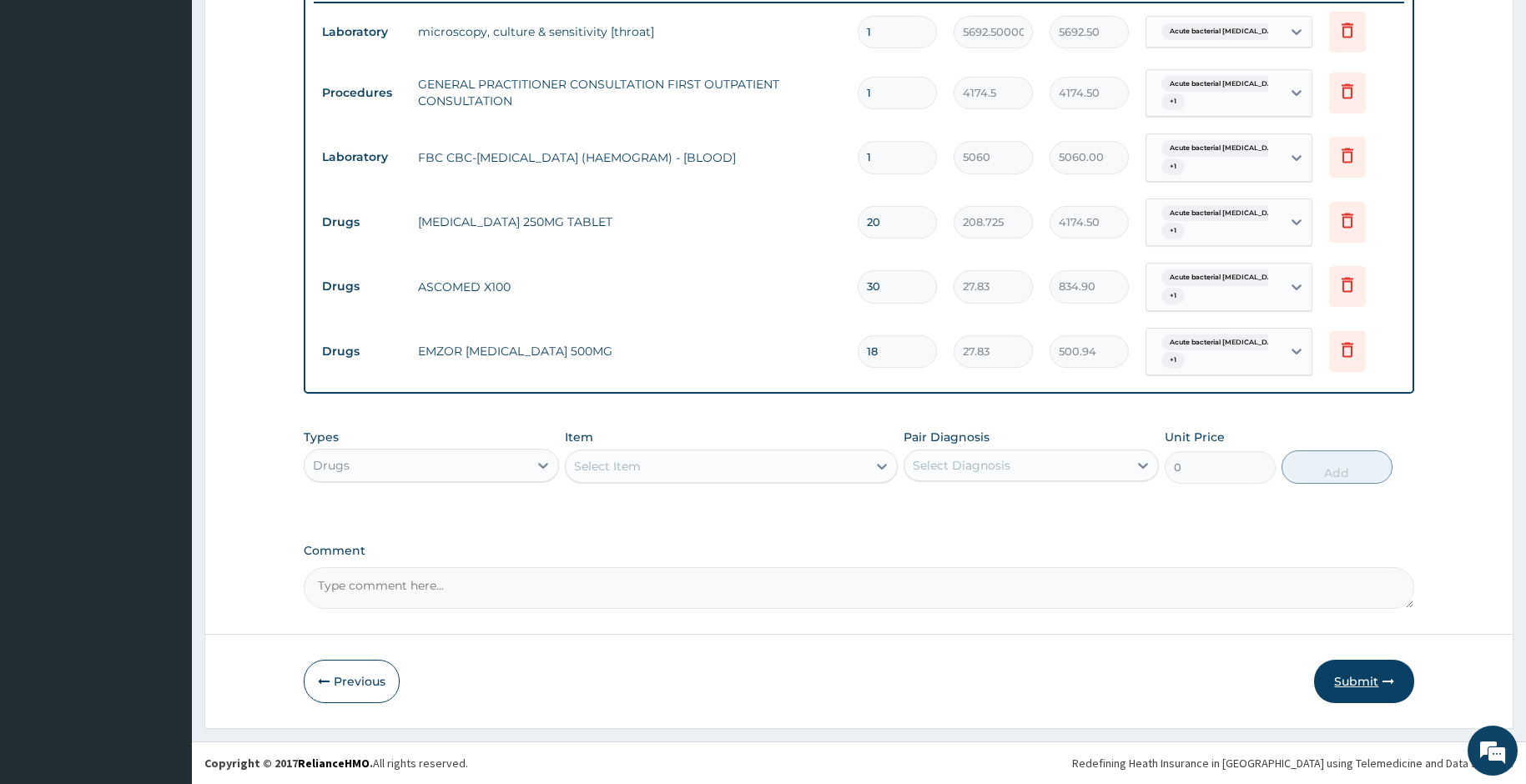
type input "18"
click at [1350, 682] on button "Submit" at bounding box center [1364, 681] width 100 height 44
